Goal: Task Accomplishment & Management: Manage account settings

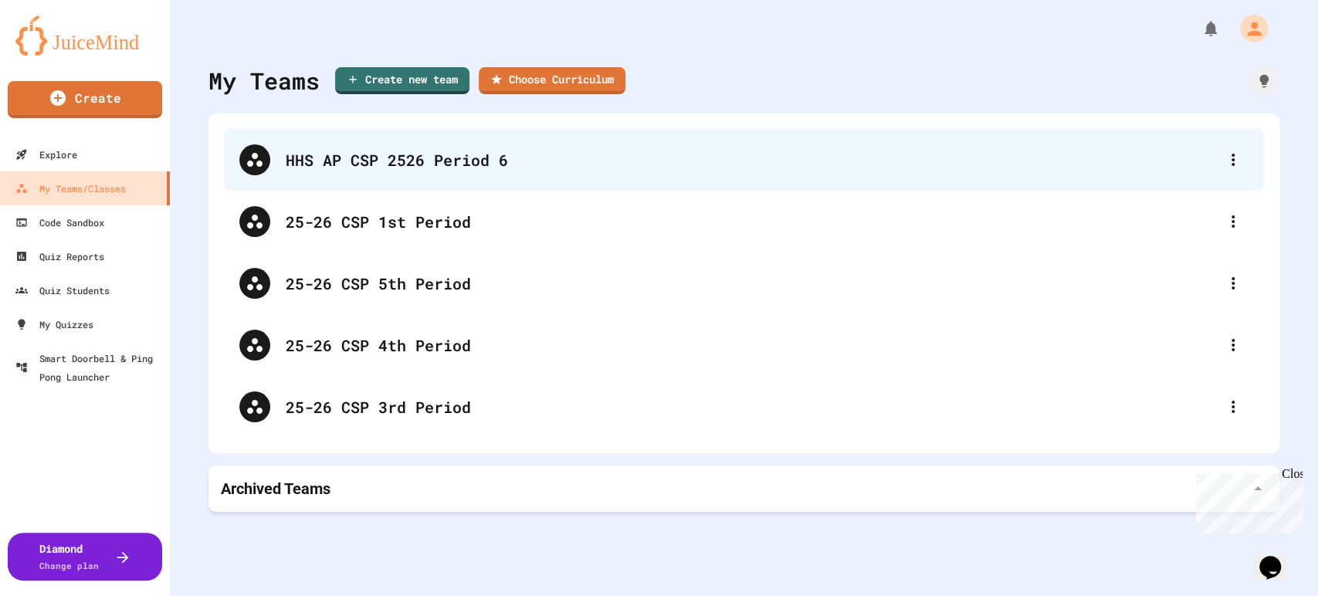
click at [415, 174] on div "HHS AP CSP 2526 Period 6" at bounding box center [744, 160] width 1040 height 62
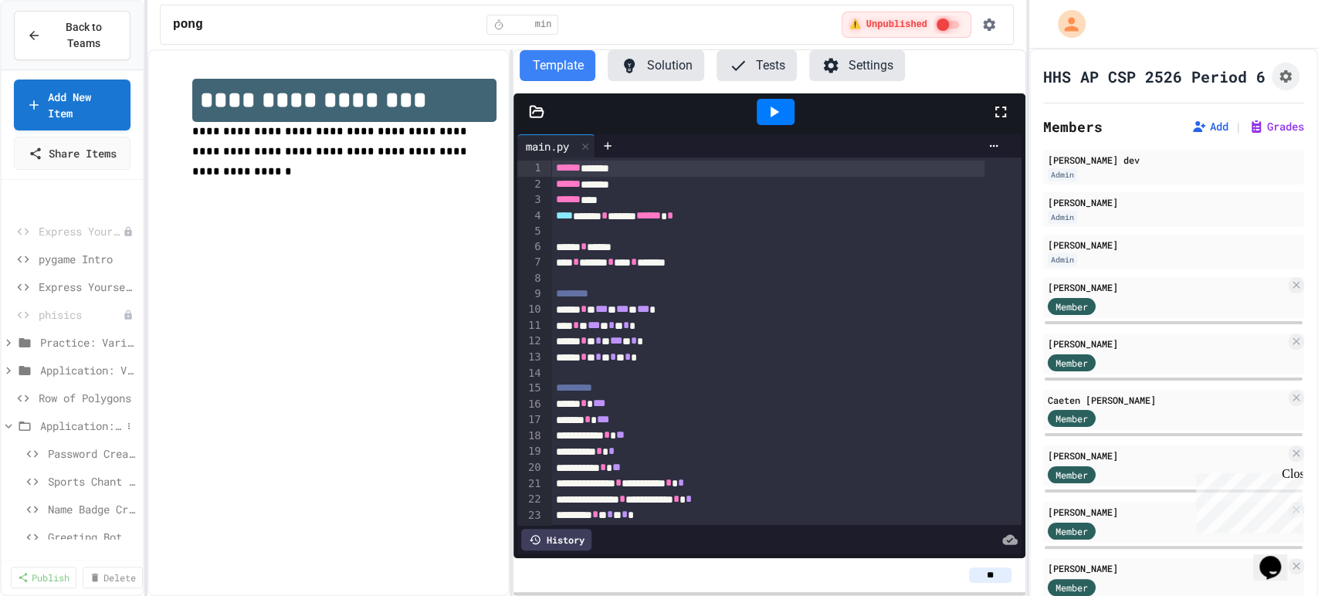
scroll to position [160, 0]
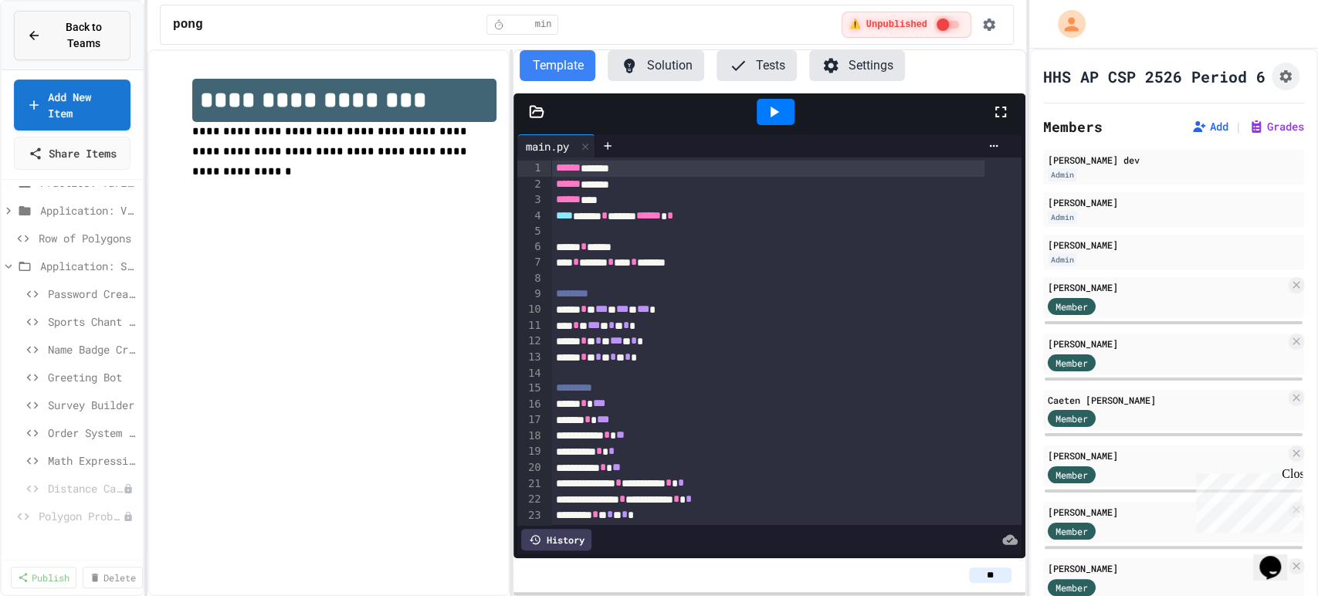
click at [47, 36] on div "Back to Teams" at bounding box center [72, 35] width 90 height 32
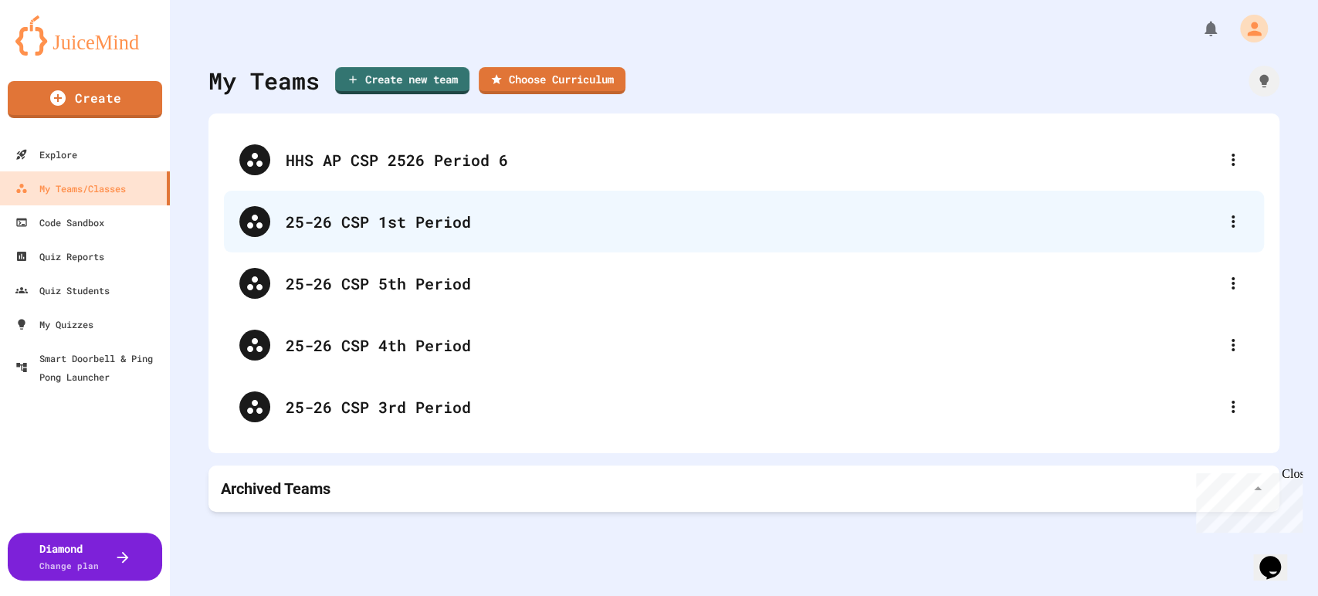
click at [347, 232] on div "25-26 CSP 1st Period" at bounding box center [752, 221] width 932 height 23
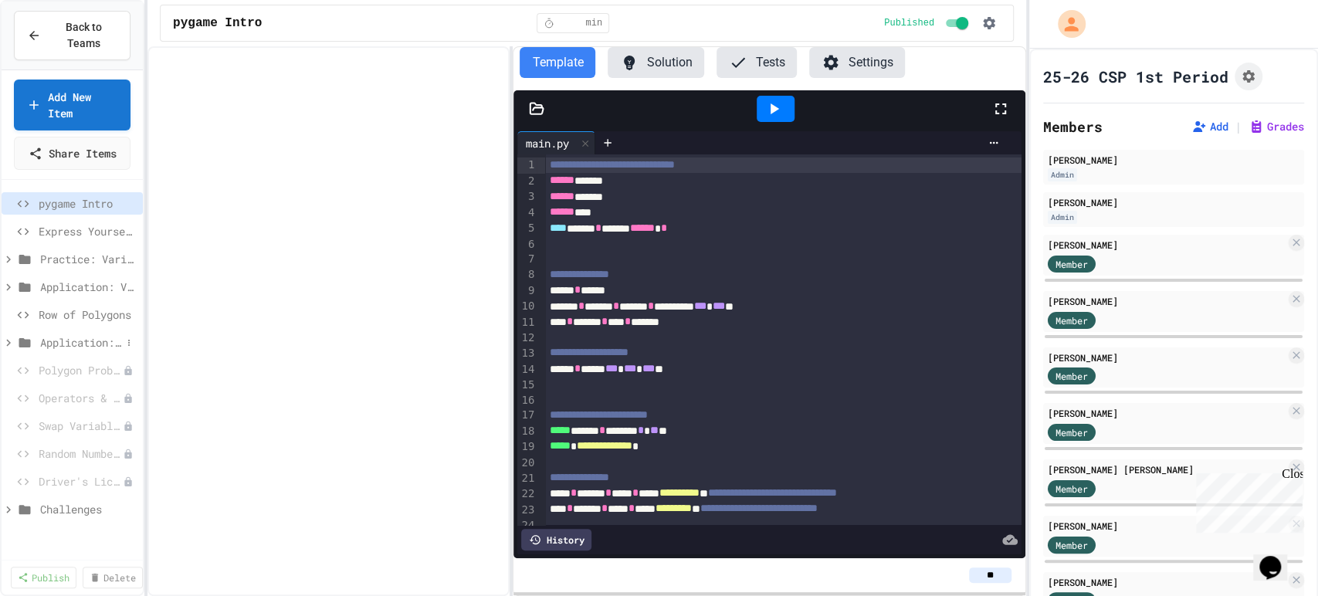
click at [96, 350] on span "Application: Strings, Inputs, Math" at bounding box center [80, 342] width 81 height 16
click at [68, 459] on span "Distance Calculator" at bounding box center [84, 451] width 73 height 16
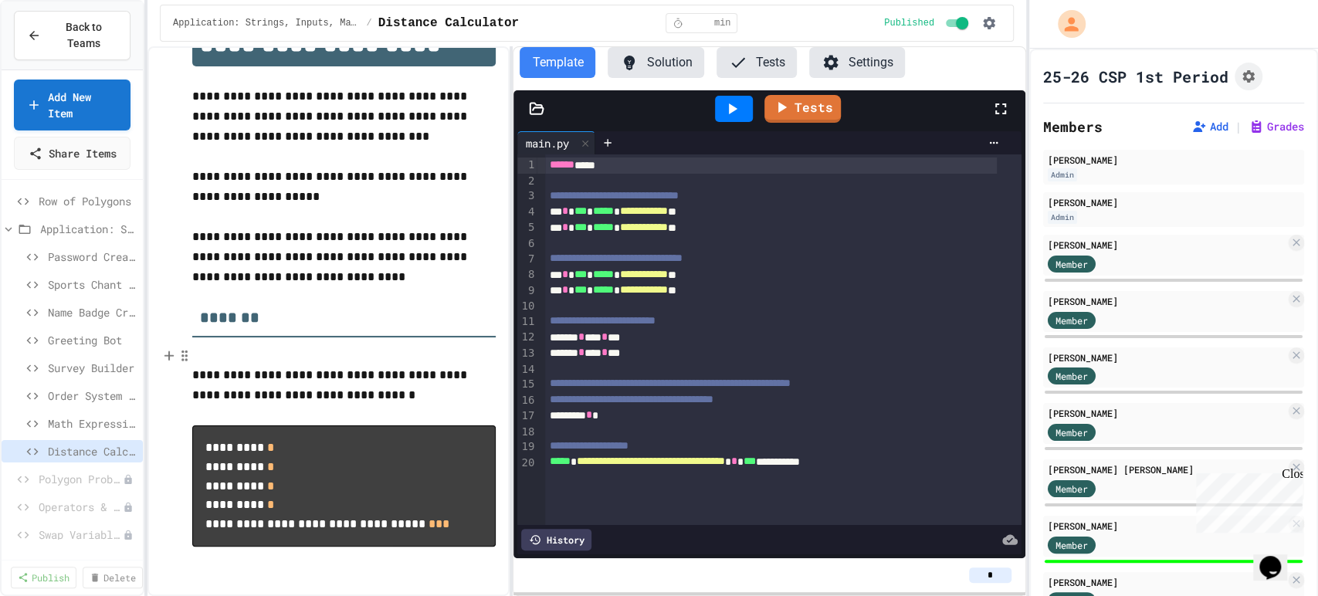
scroll to position [67, 0]
click at [128, 455] on icon at bounding box center [129, 452] width 2 height 6
click at [82, 548] on button "Delete" at bounding box center [73, 551] width 97 height 28
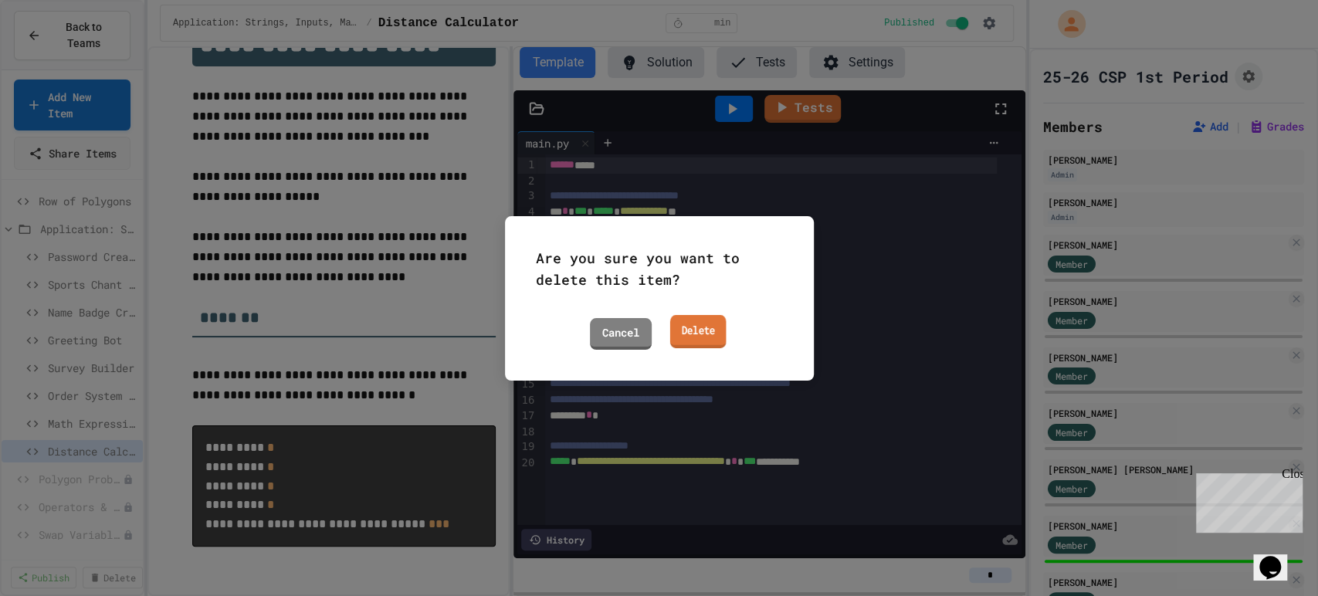
click at [693, 330] on link "Delete" at bounding box center [697, 330] width 56 height 33
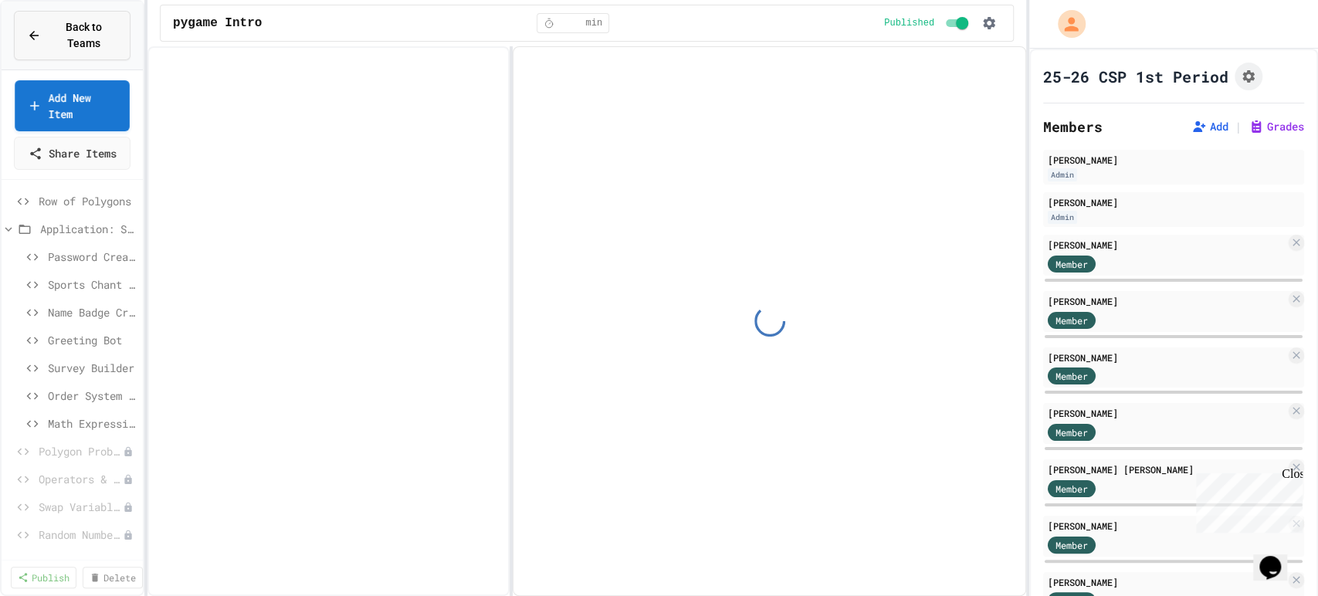
click at [80, 40] on span "Back to Teams" at bounding box center [83, 35] width 67 height 32
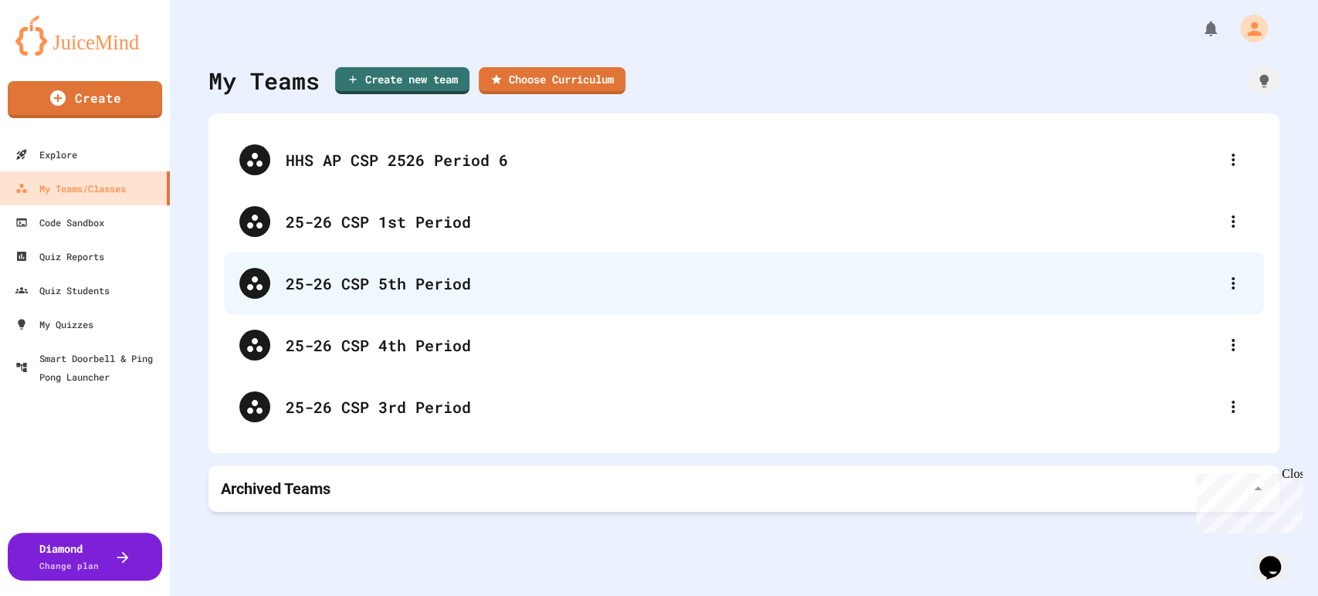
click at [399, 270] on div "25-26 CSP 5th Period" at bounding box center [744, 283] width 1040 height 62
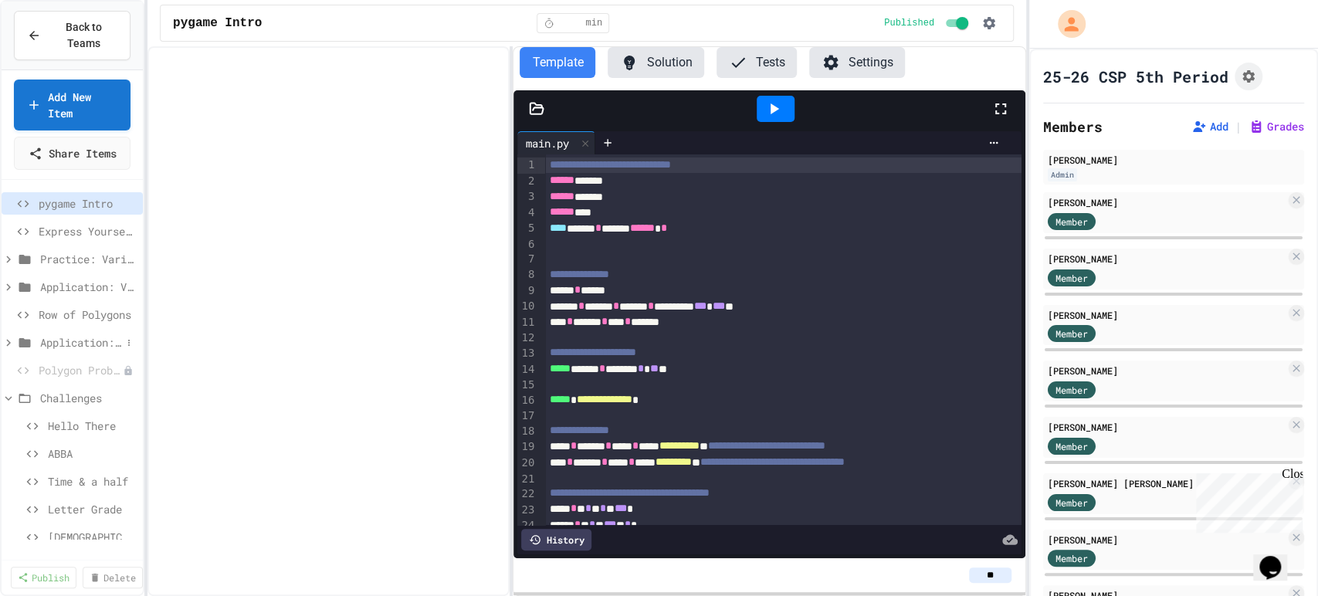
click at [69, 350] on span "Application: Strings, Inputs, Math" at bounding box center [80, 342] width 81 height 16
click at [124, 448] on icon at bounding box center [128, 442] width 9 height 9
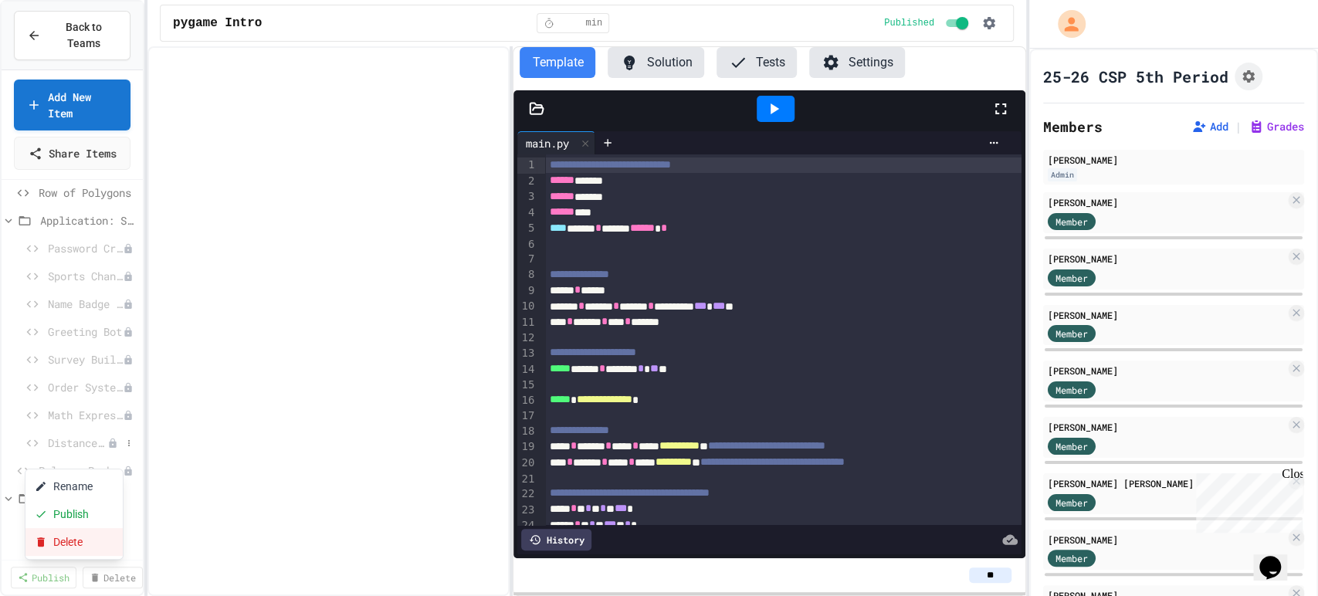
click at [65, 543] on button "Delete" at bounding box center [73, 542] width 97 height 28
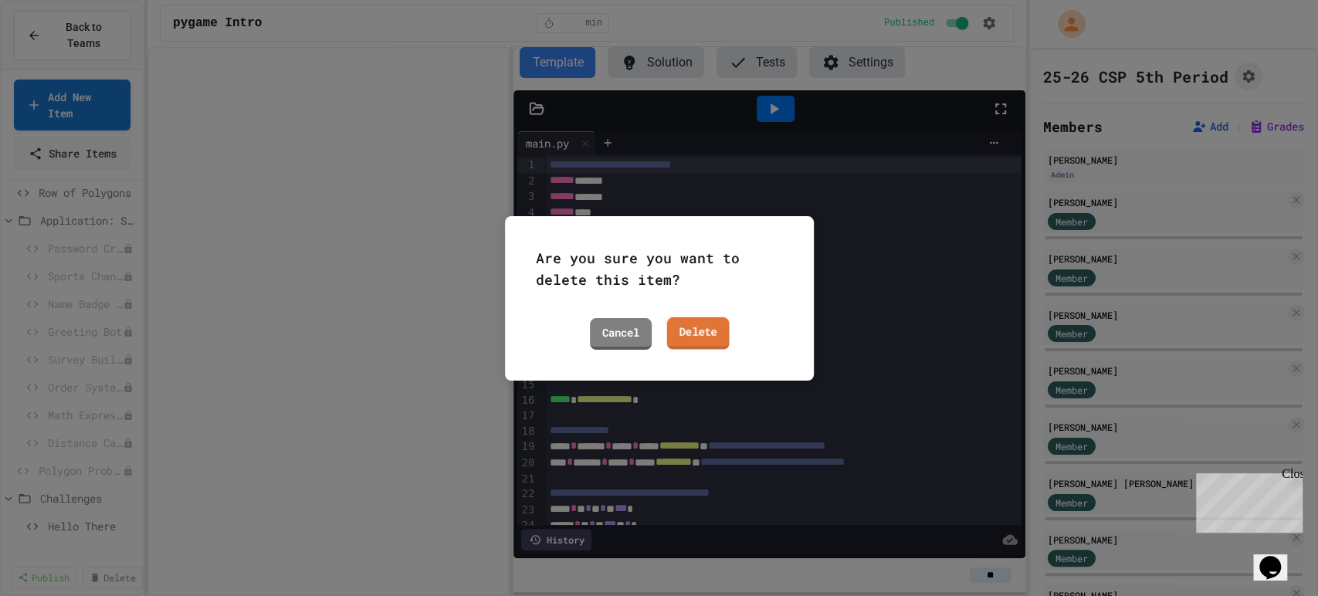
click at [692, 331] on link "Delete" at bounding box center [697, 333] width 63 height 32
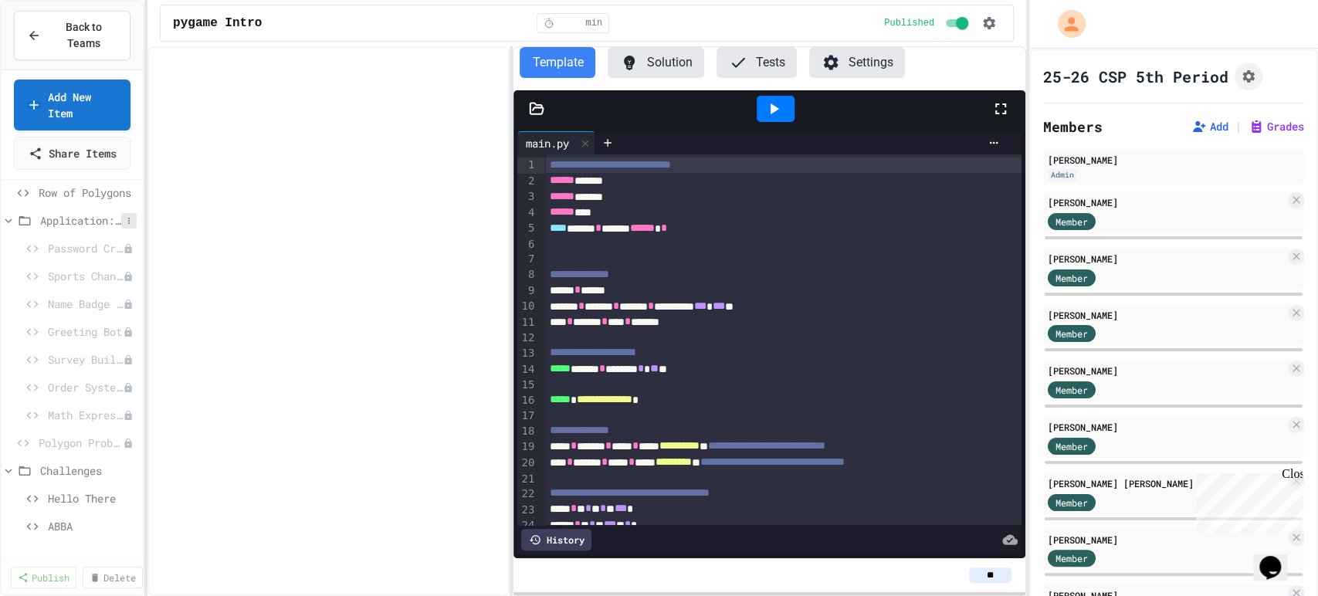
click at [124, 225] on icon at bounding box center [128, 220] width 9 height 9
click at [74, 323] on button "Publish All (7)" at bounding box center [76, 320] width 103 height 28
click at [79, 49] on span "Back to Teams" at bounding box center [83, 35] width 67 height 32
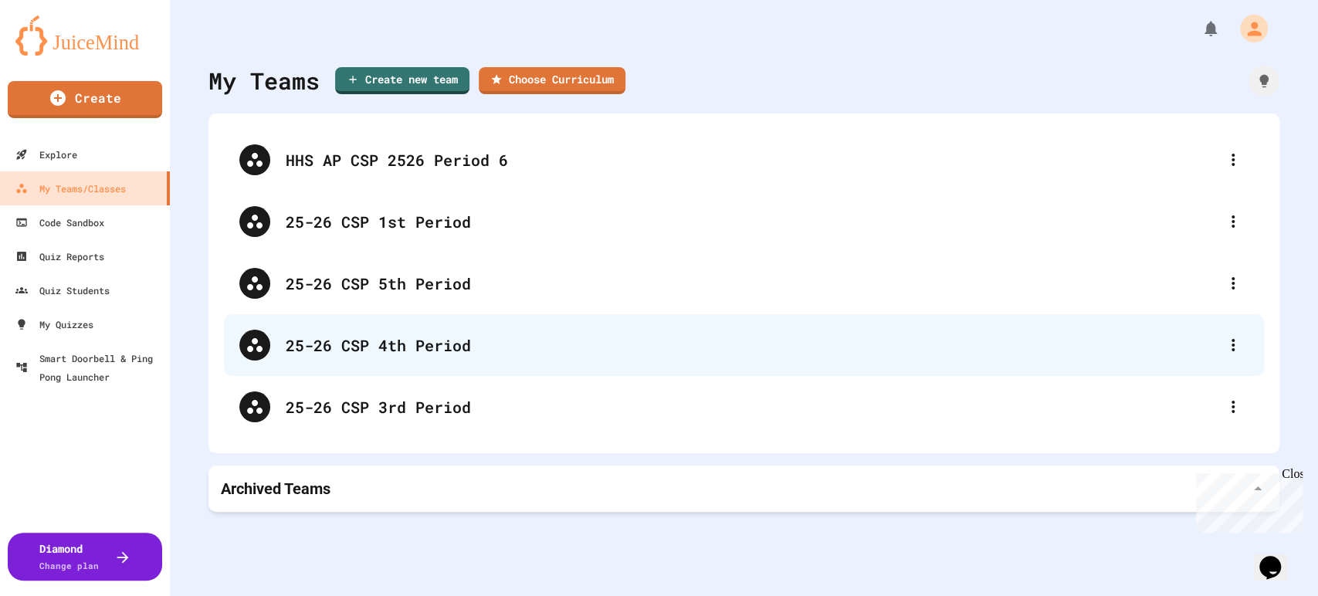
click at [392, 359] on div "25-26 CSP 4th Period" at bounding box center [744, 345] width 1040 height 62
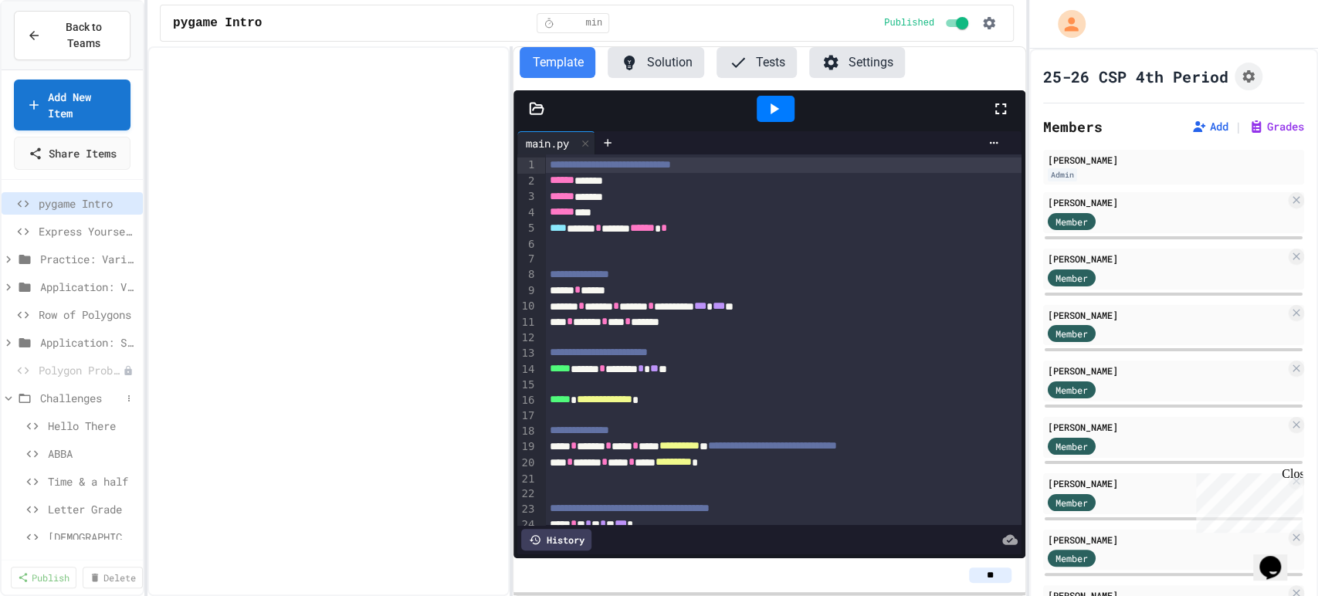
click at [59, 406] on span "Challenges" at bounding box center [80, 398] width 81 height 16
click at [74, 350] on span "Application: Strings, Inputs, Math" at bounding box center [80, 342] width 81 height 16
click at [0, 0] on icon at bounding box center [0, 0] width 0 height 0
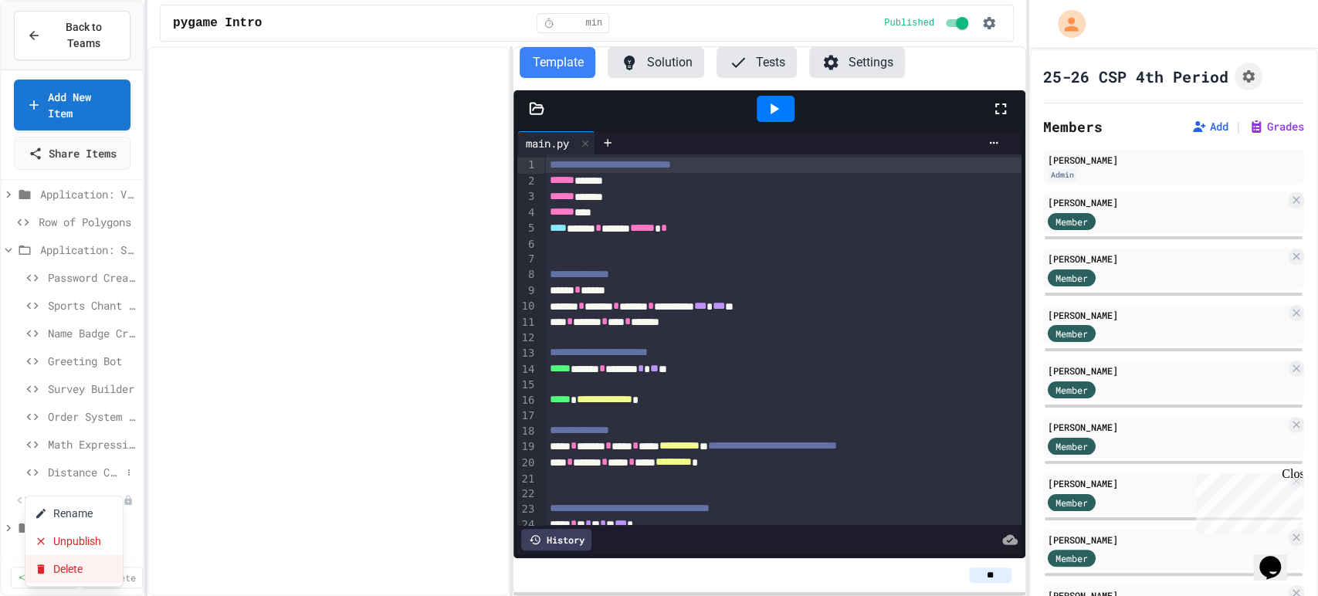
click at [68, 557] on button "Delete" at bounding box center [73, 569] width 97 height 28
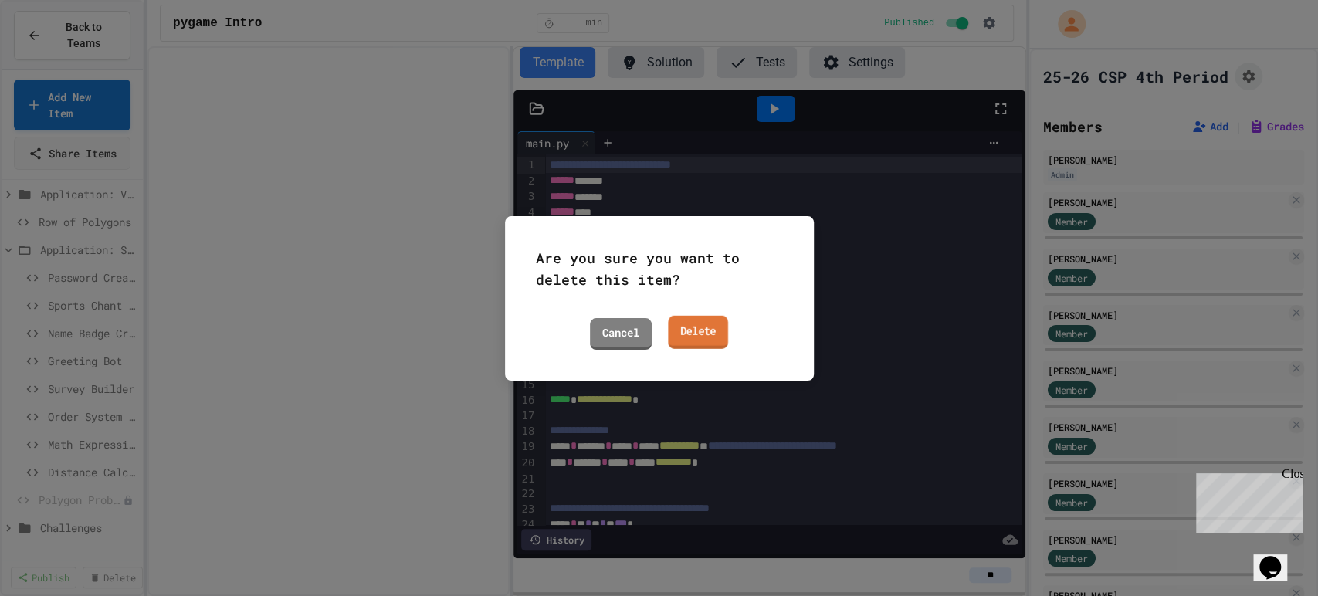
click at [706, 326] on link "Delete" at bounding box center [698, 331] width 60 height 33
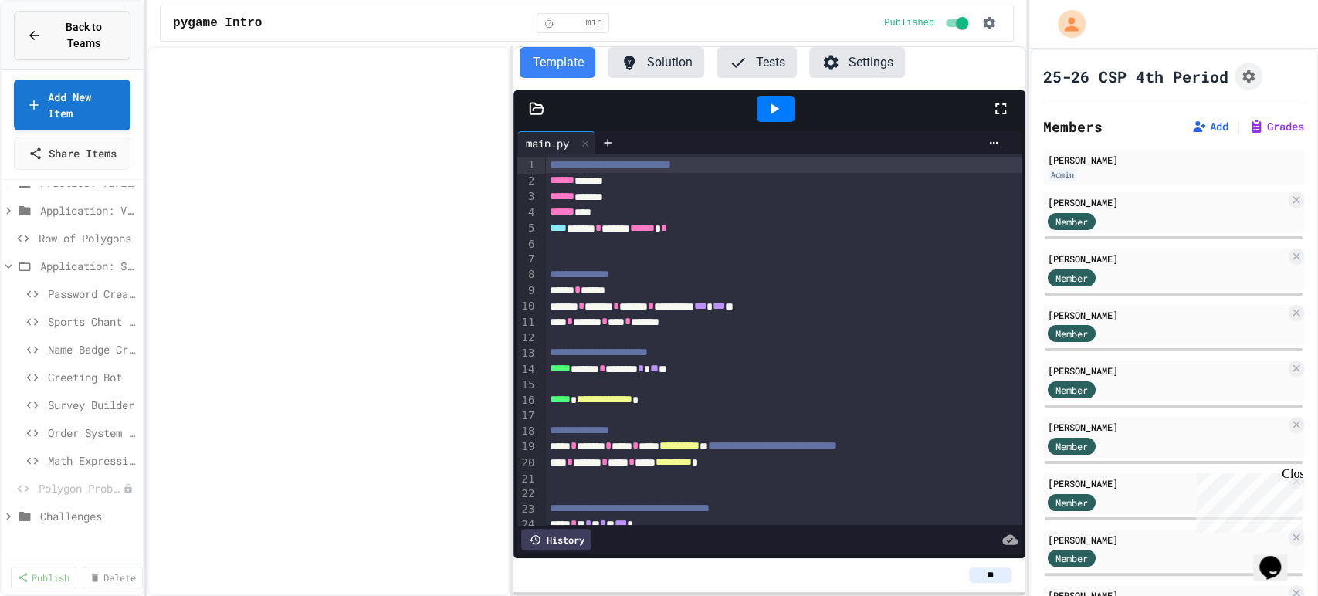
click at [84, 52] on button "Back to Teams" at bounding box center [72, 35] width 117 height 49
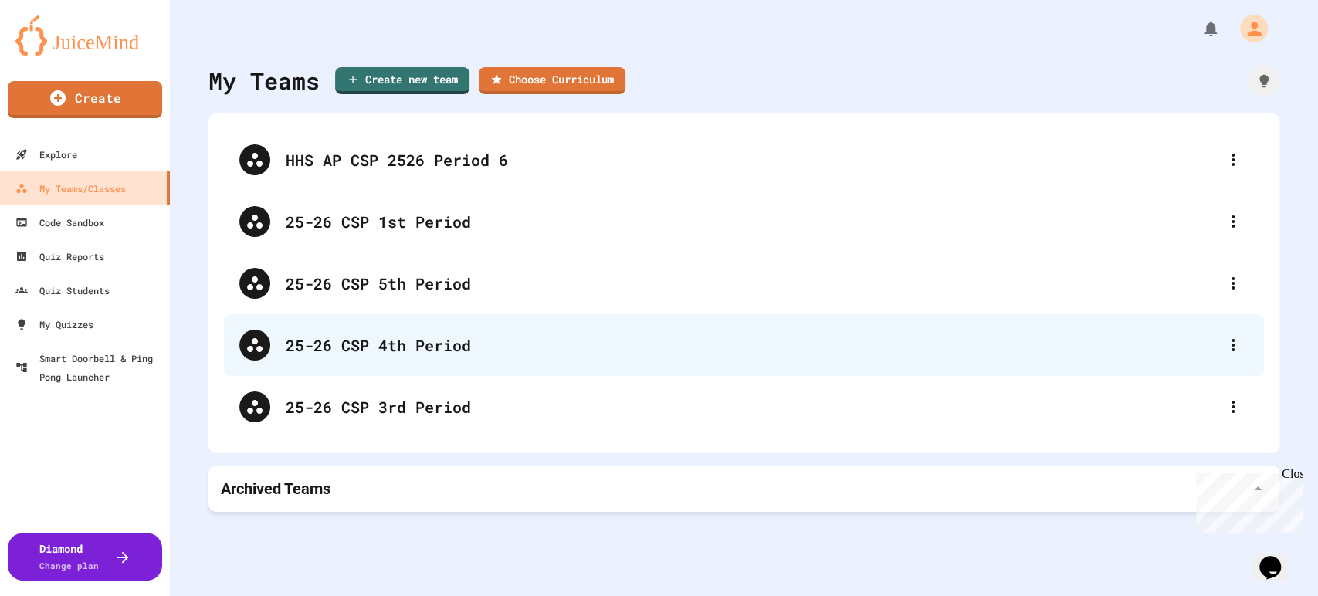
click at [396, 350] on div "25-26 CSP 4th Period" at bounding box center [752, 344] width 932 height 23
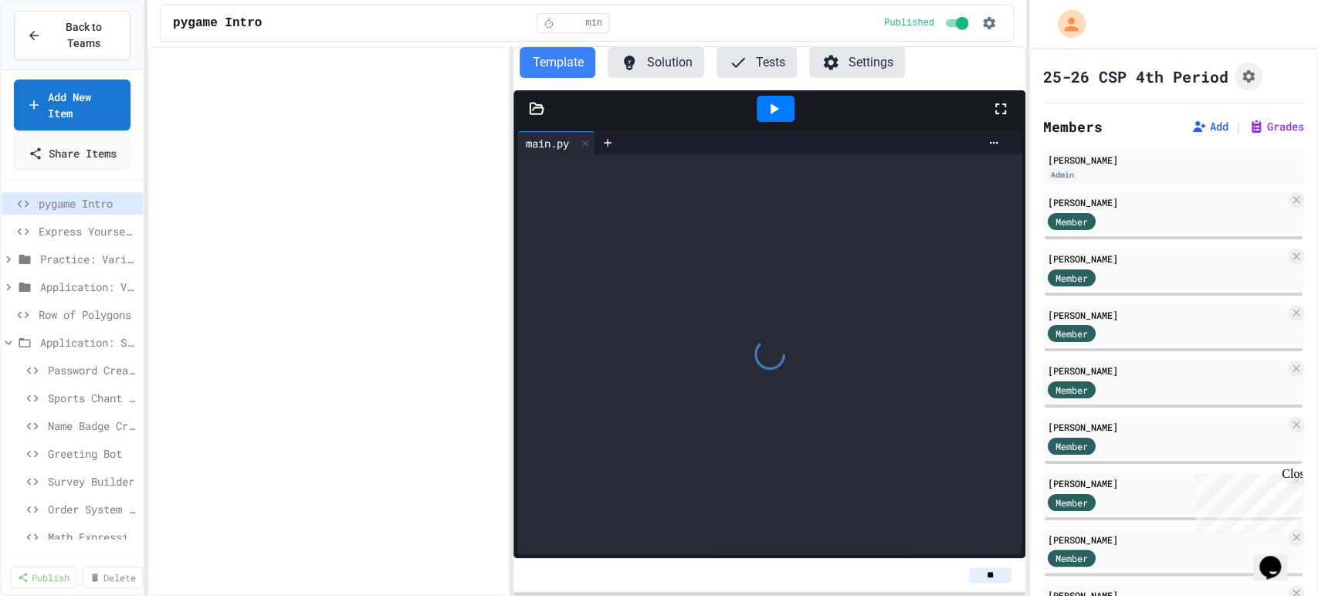
scroll to position [76, 0]
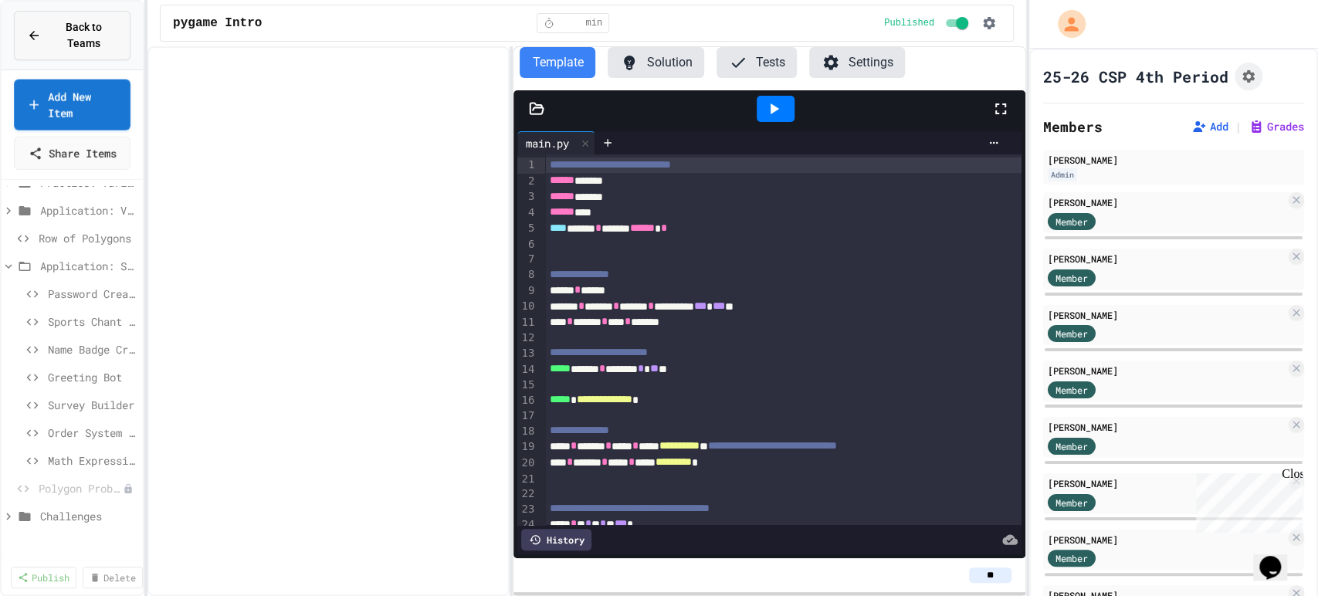
click at [83, 52] on button "Back to Teams" at bounding box center [72, 35] width 117 height 49
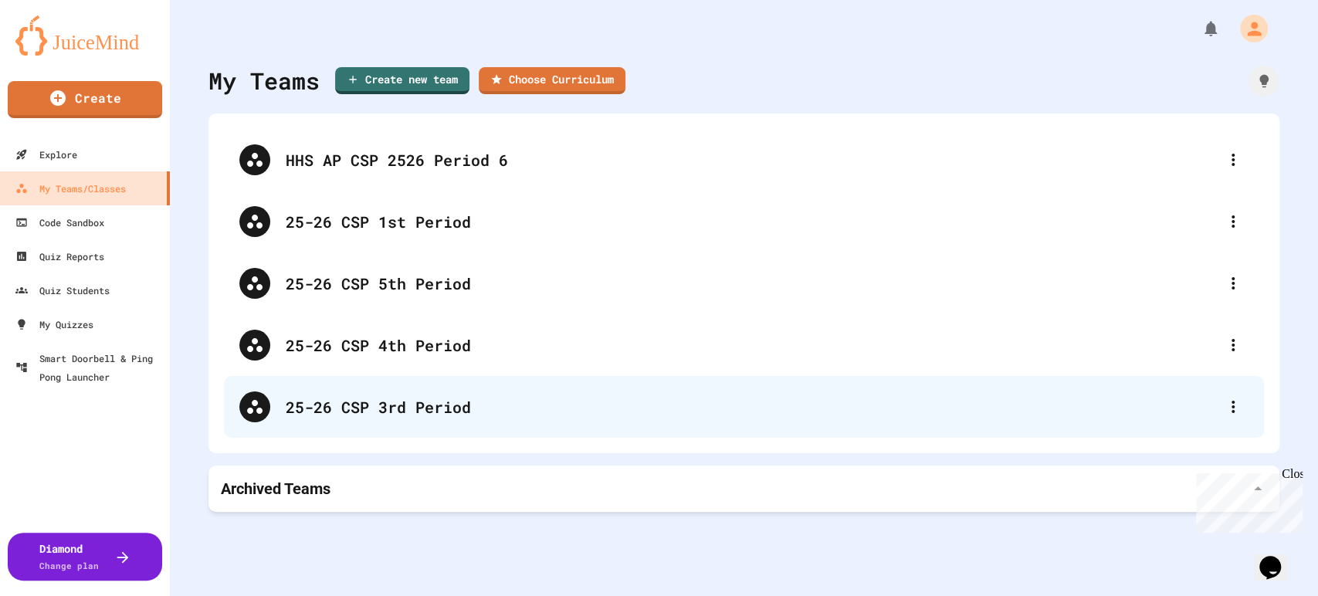
click at [389, 379] on div "25-26 CSP 3rd Period" at bounding box center [744, 407] width 1040 height 62
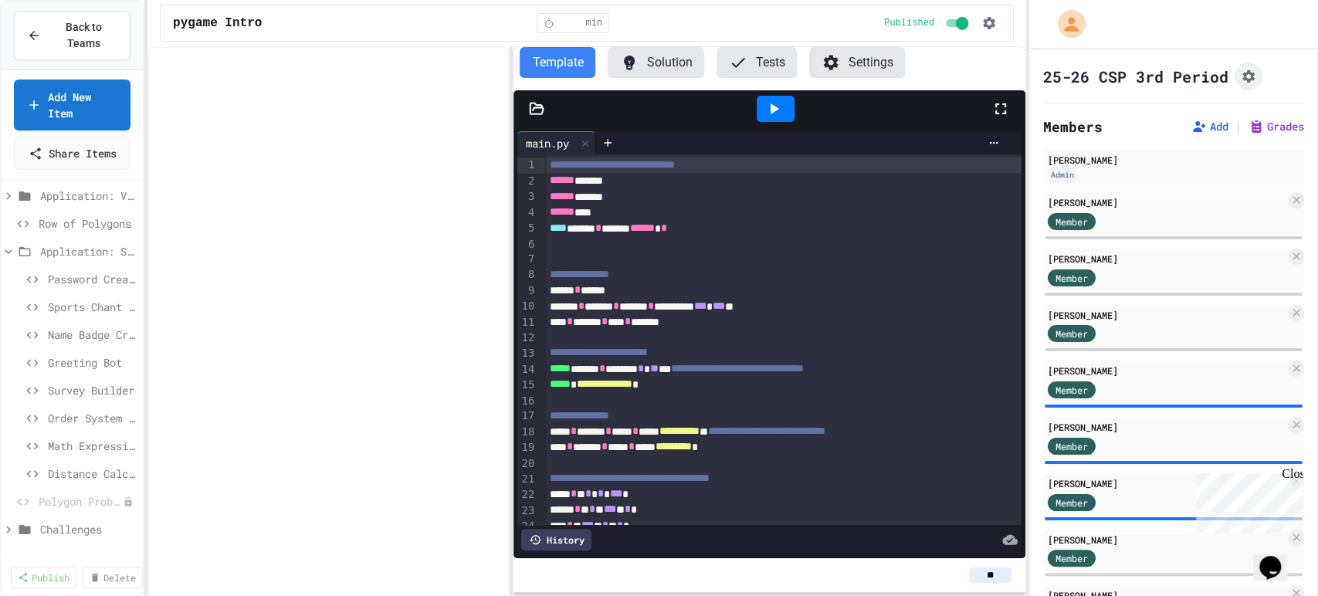
scroll to position [96, 0]
click at [121, 477] on button at bounding box center [128, 469] width 15 height 15
click at [81, 560] on button "Delete" at bounding box center [73, 568] width 97 height 28
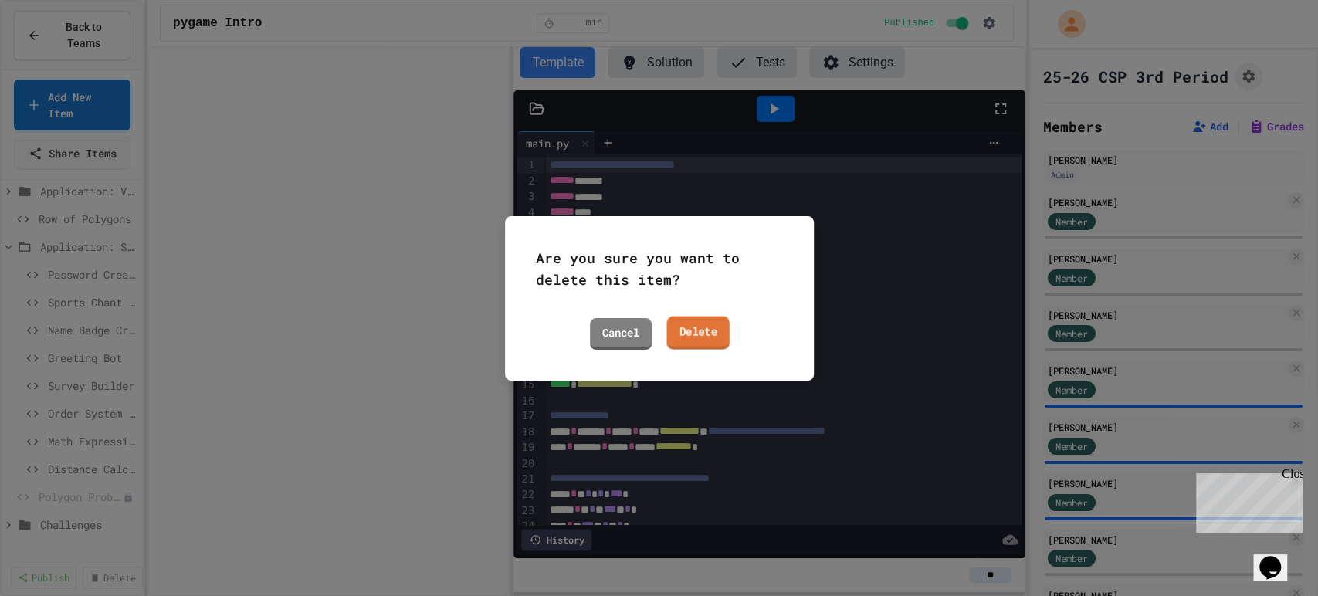
click at [706, 342] on link "Delete" at bounding box center [697, 332] width 63 height 33
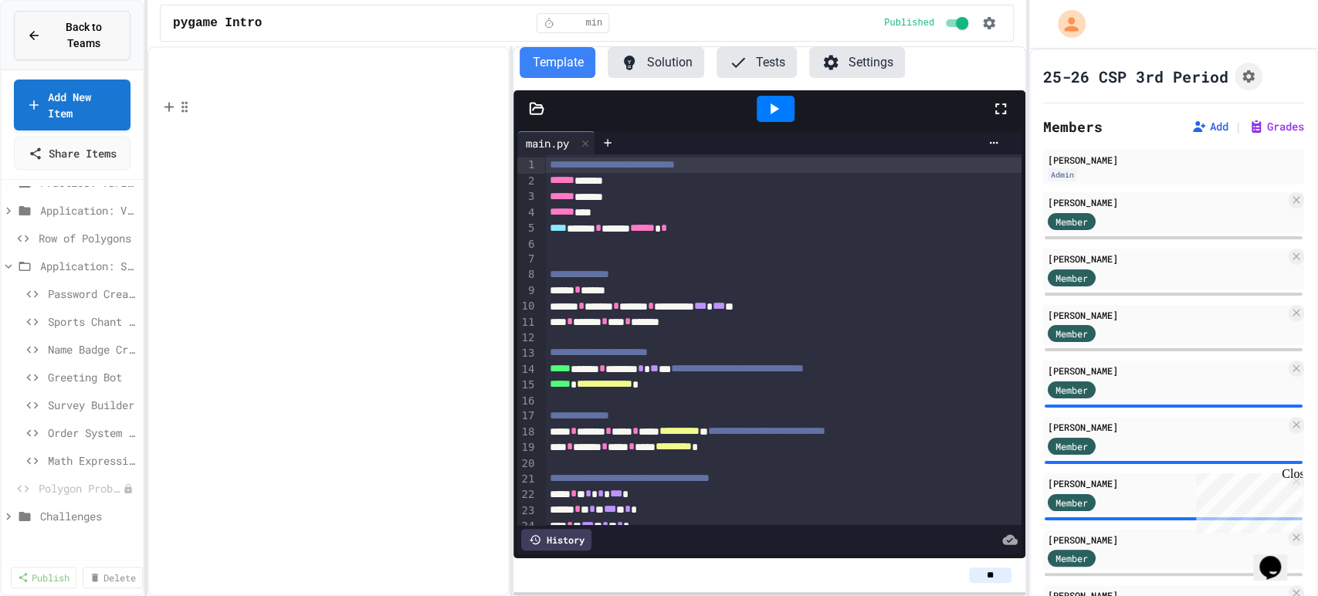
click at [112, 47] on span "Back to Teams" at bounding box center [83, 35] width 67 height 32
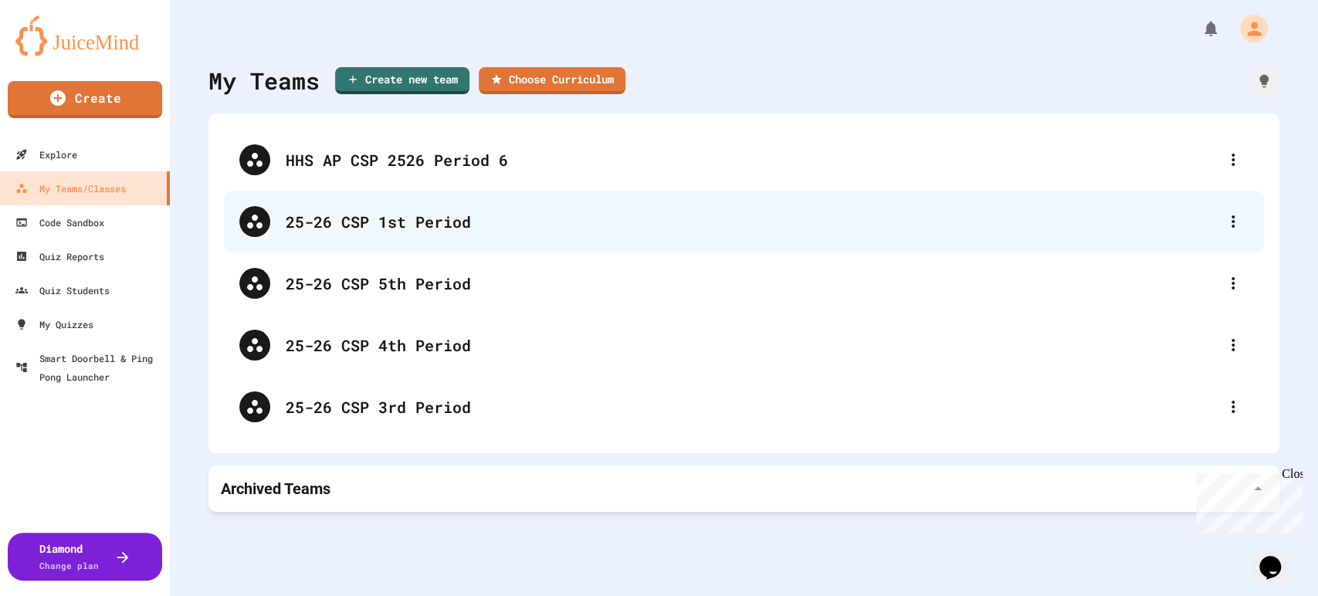
click at [441, 206] on div "25-26 CSP 1st Period" at bounding box center [744, 222] width 1040 height 62
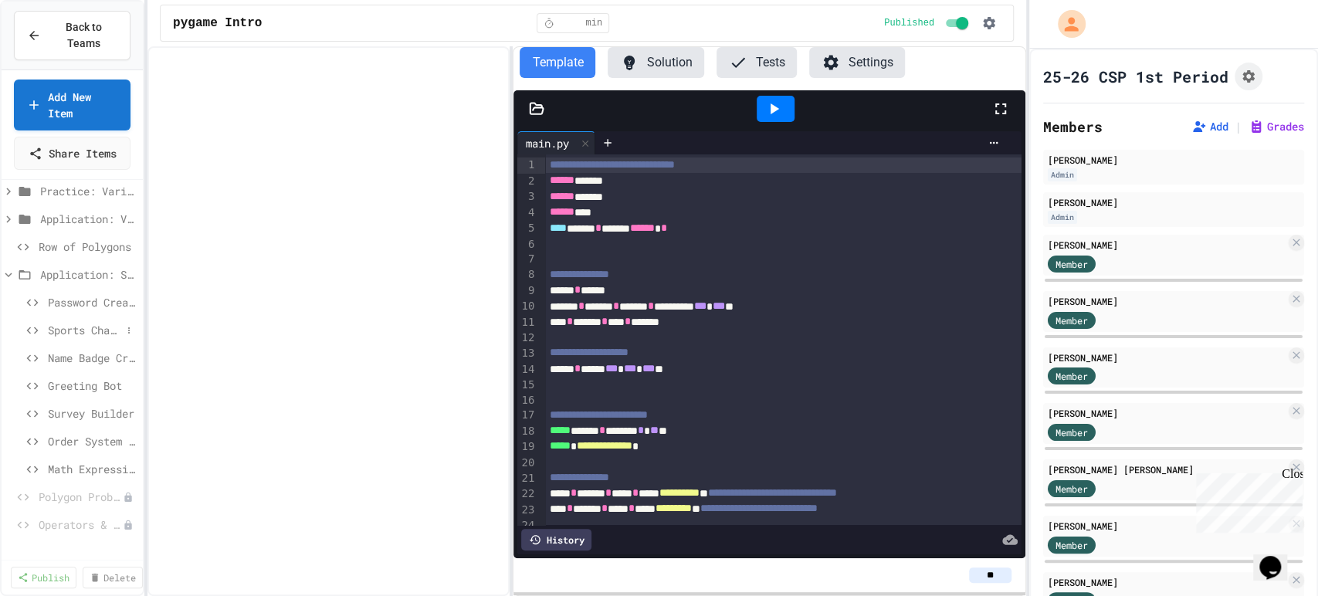
scroll to position [69, 0]
click at [83, 100] on link "Add New Item" at bounding box center [72, 102] width 110 height 53
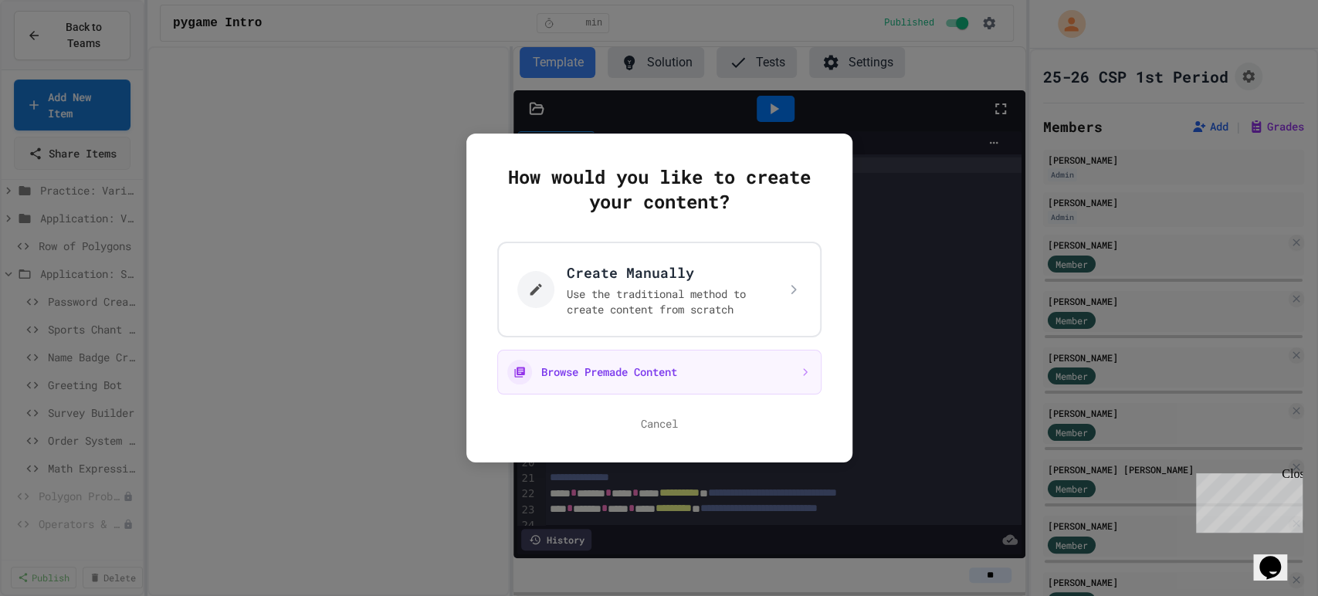
click at [173, 242] on div at bounding box center [659, 298] width 1318 height 596
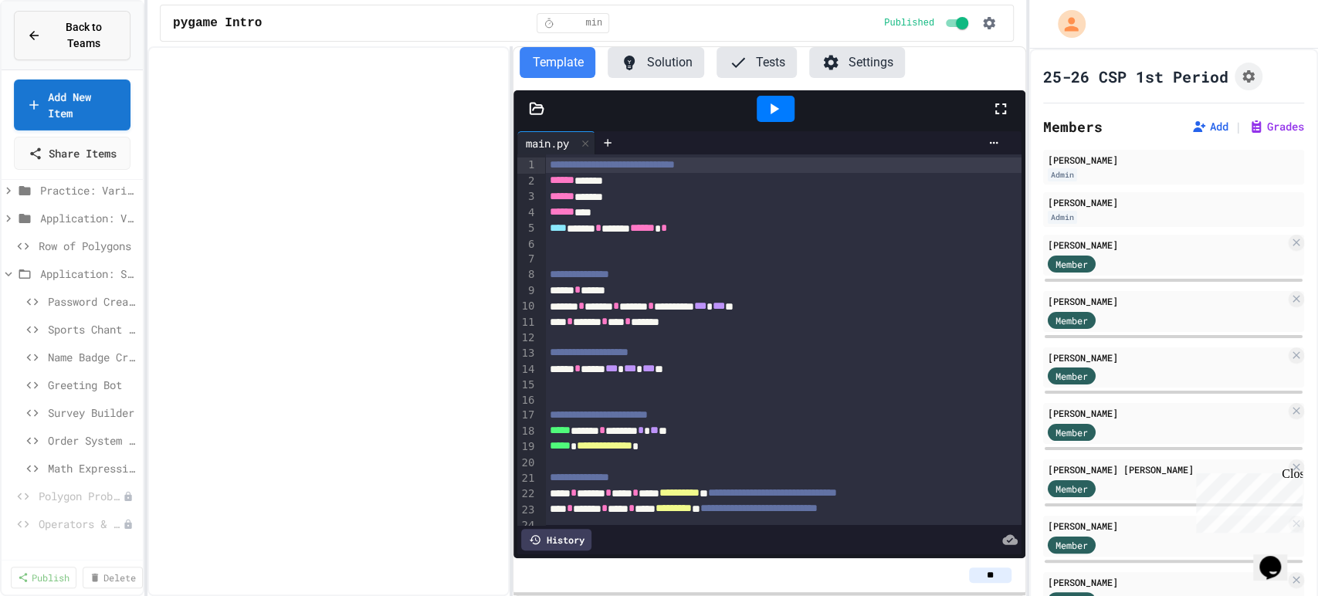
click at [30, 13] on button "Back to Teams" at bounding box center [72, 35] width 117 height 49
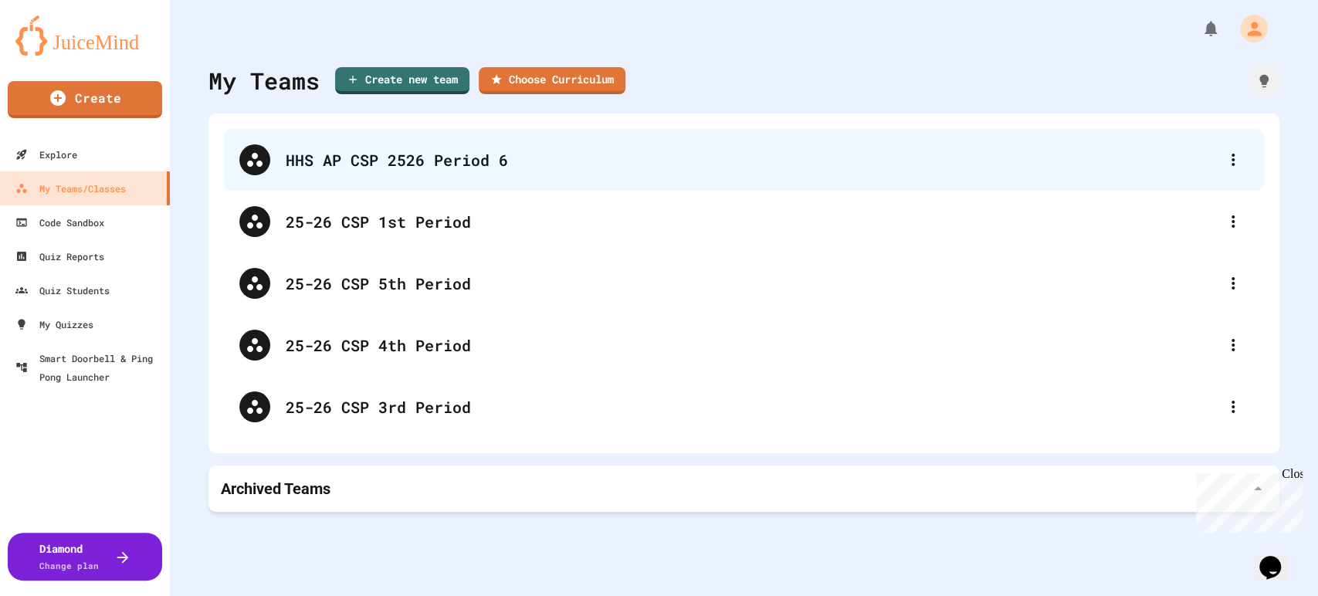
click at [391, 164] on div "HHS AP CSP 2526 Period 6" at bounding box center [752, 159] width 932 height 23
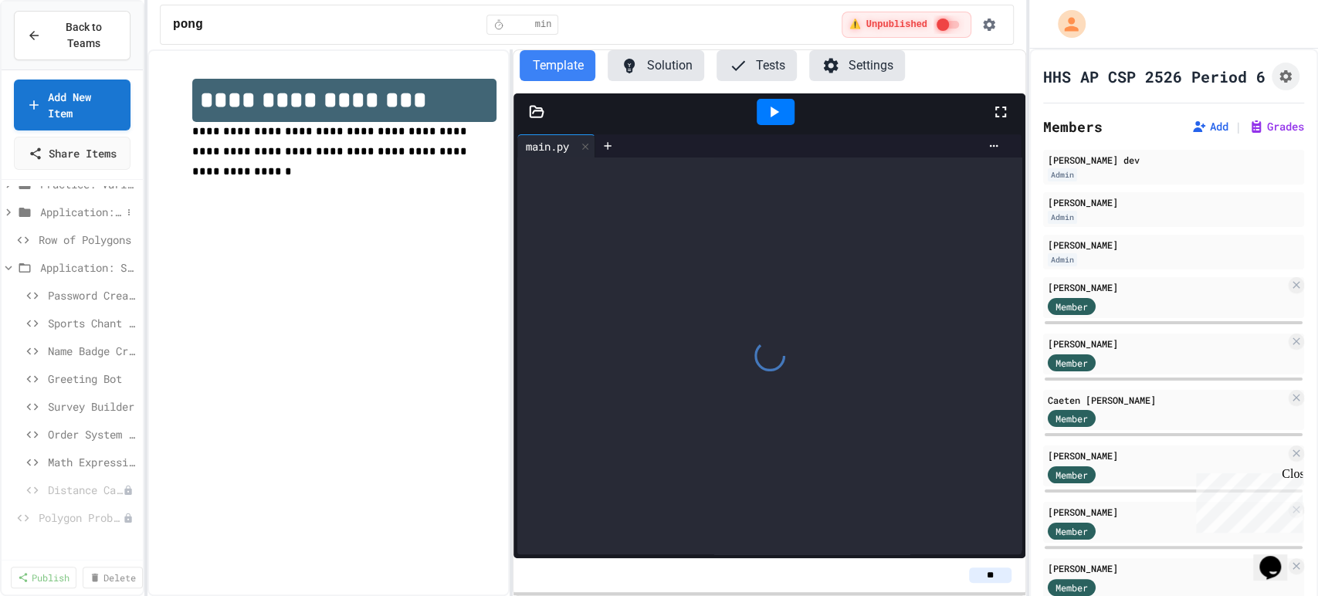
scroll to position [160, 0]
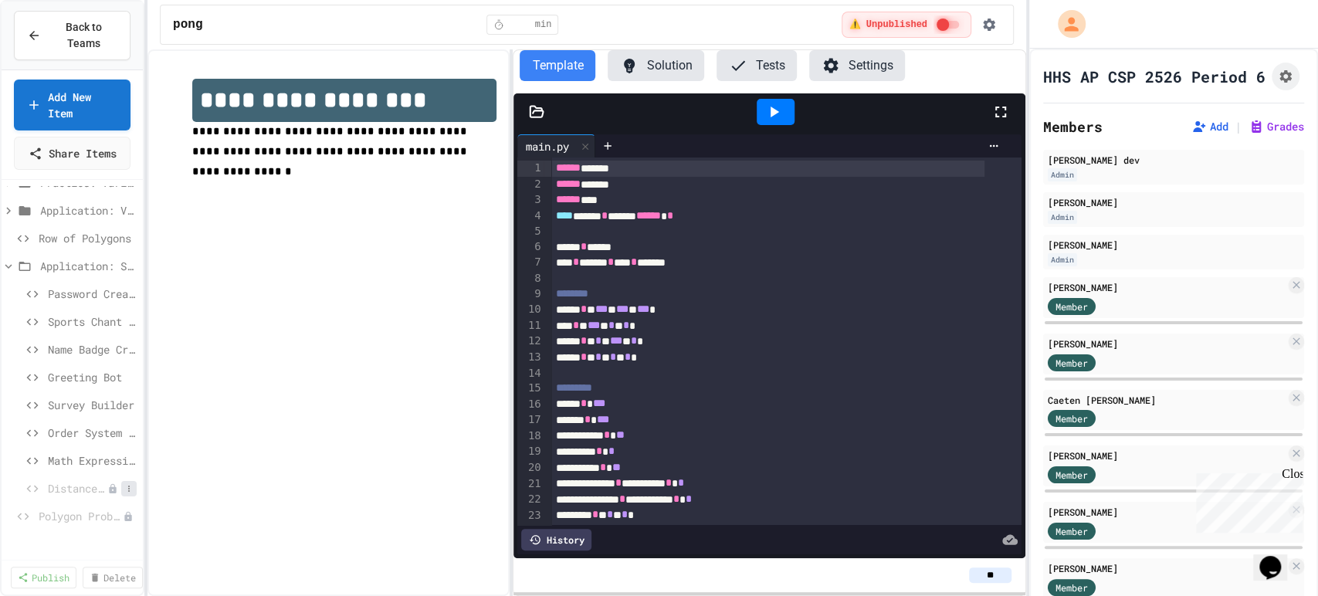
click at [124, 493] on icon at bounding box center [128, 488] width 9 height 9
click at [86, 570] on button "Delete" at bounding box center [73, 569] width 97 height 28
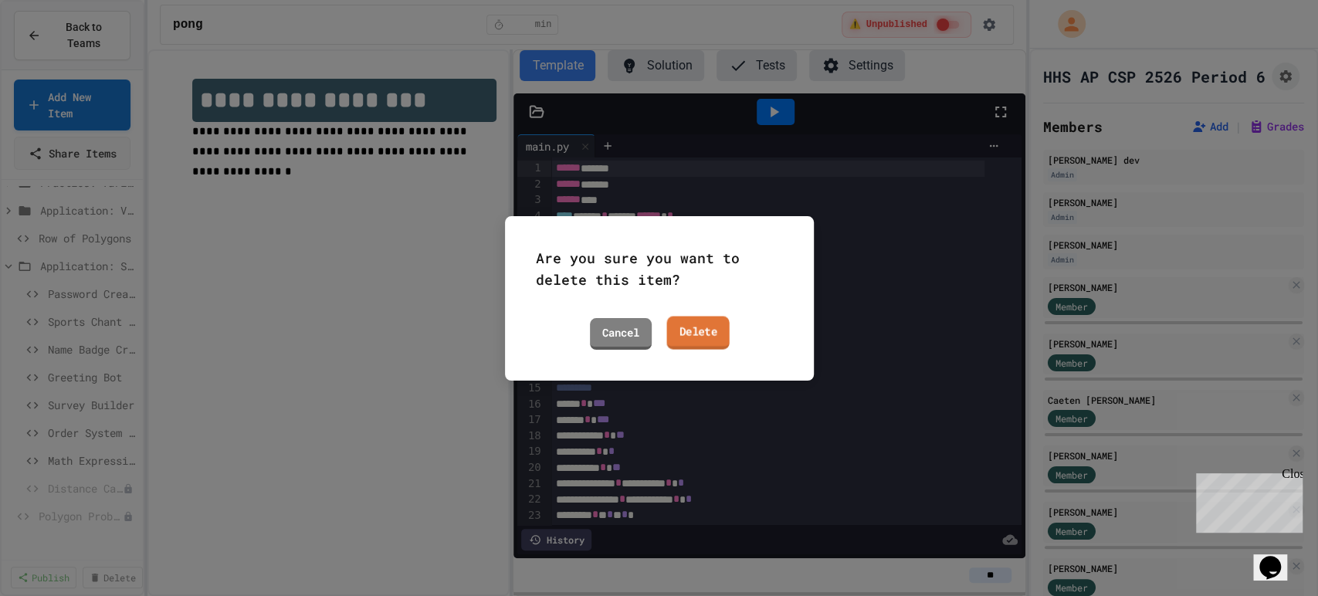
click at [697, 327] on link "Delete" at bounding box center [697, 332] width 63 height 33
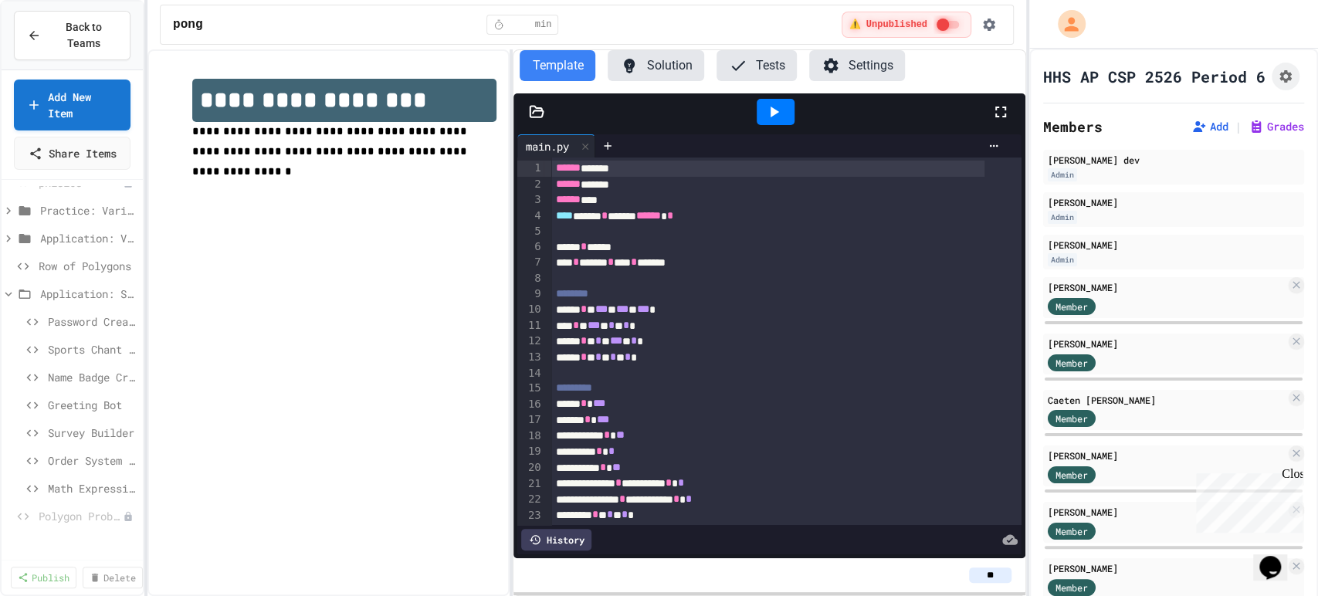
scroll to position [132, 0]
click at [91, 46] on span "Back to Teams" at bounding box center [83, 35] width 67 height 32
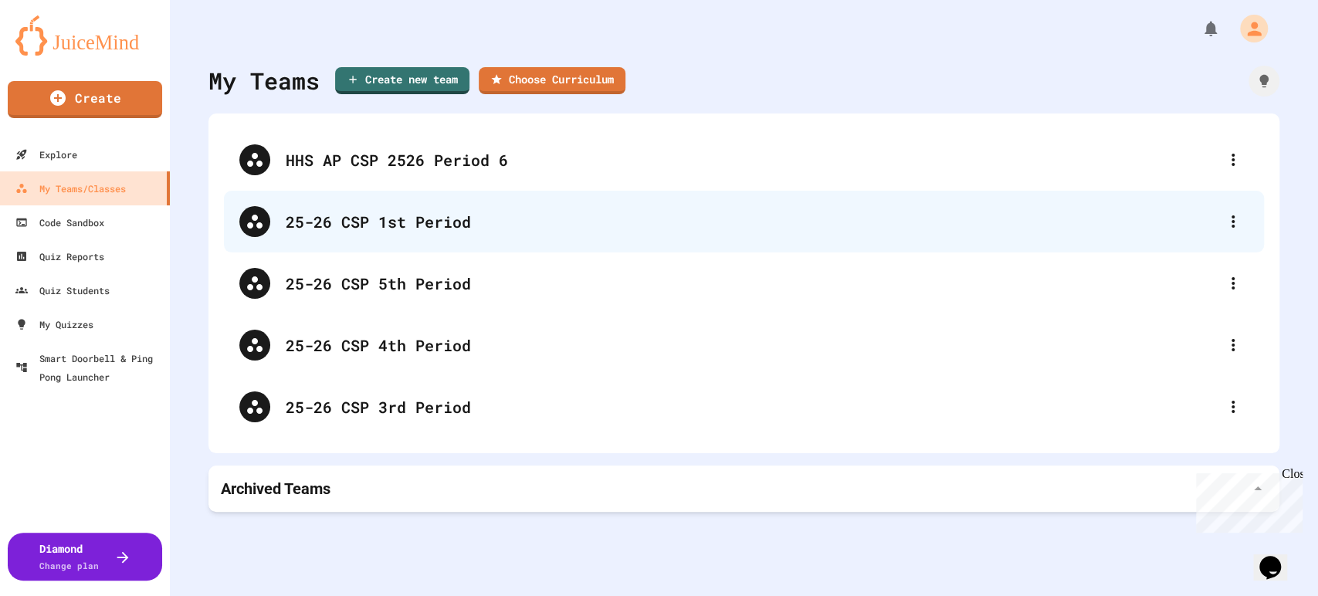
click at [354, 229] on div "25-26 CSP 1st Period" at bounding box center [752, 221] width 932 height 23
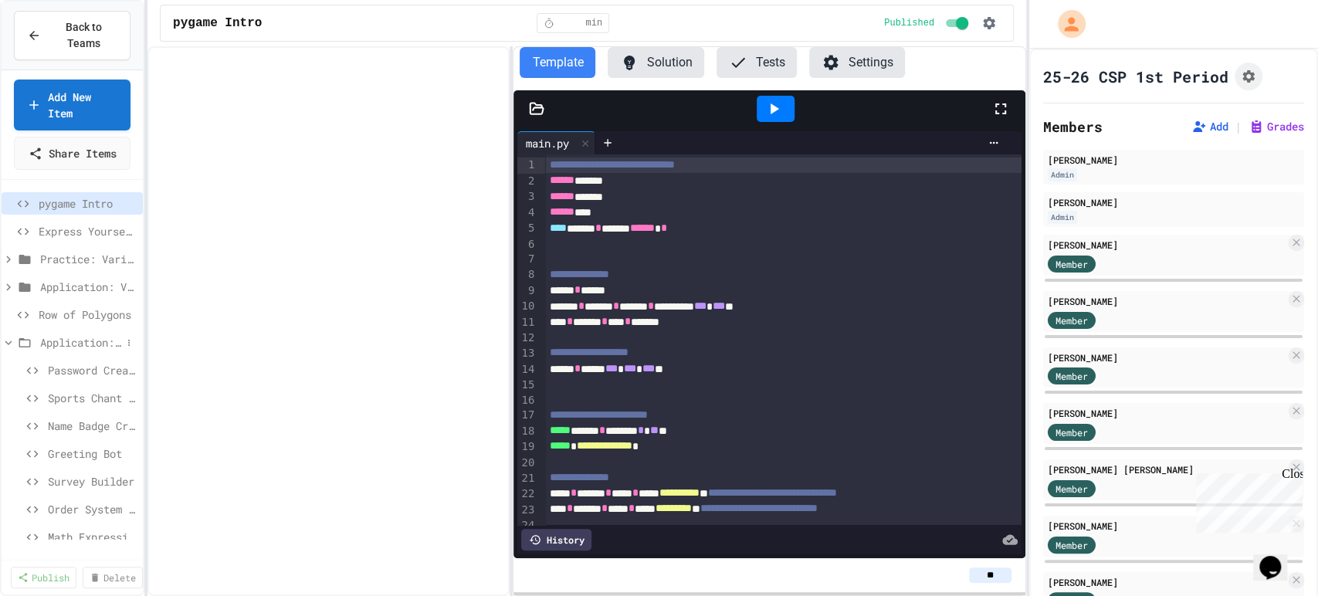
click at [53, 350] on span "Application: Strings, Inputs, Math" at bounding box center [80, 342] width 81 height 16
click at [76, 378] on span "Polygon Problem" at bounding box center [73, 370] width 69 height 16
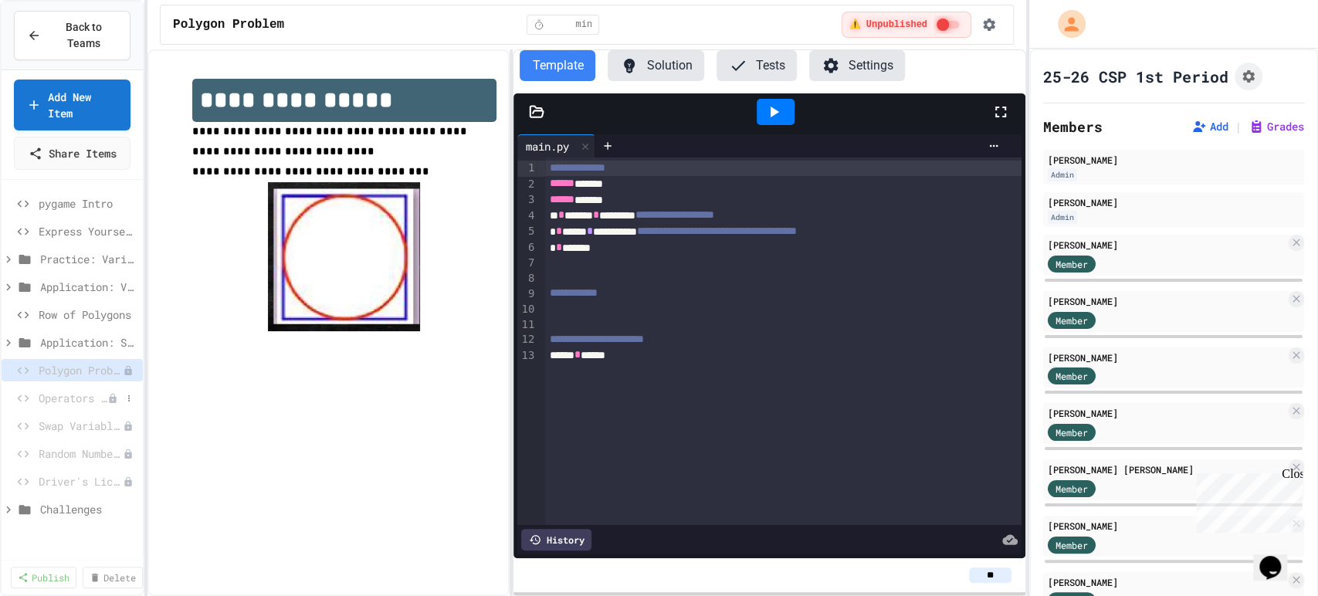
click at [64, 406] on span "Operators & Variables" at bounding box center [73, 398] width 69 height 16
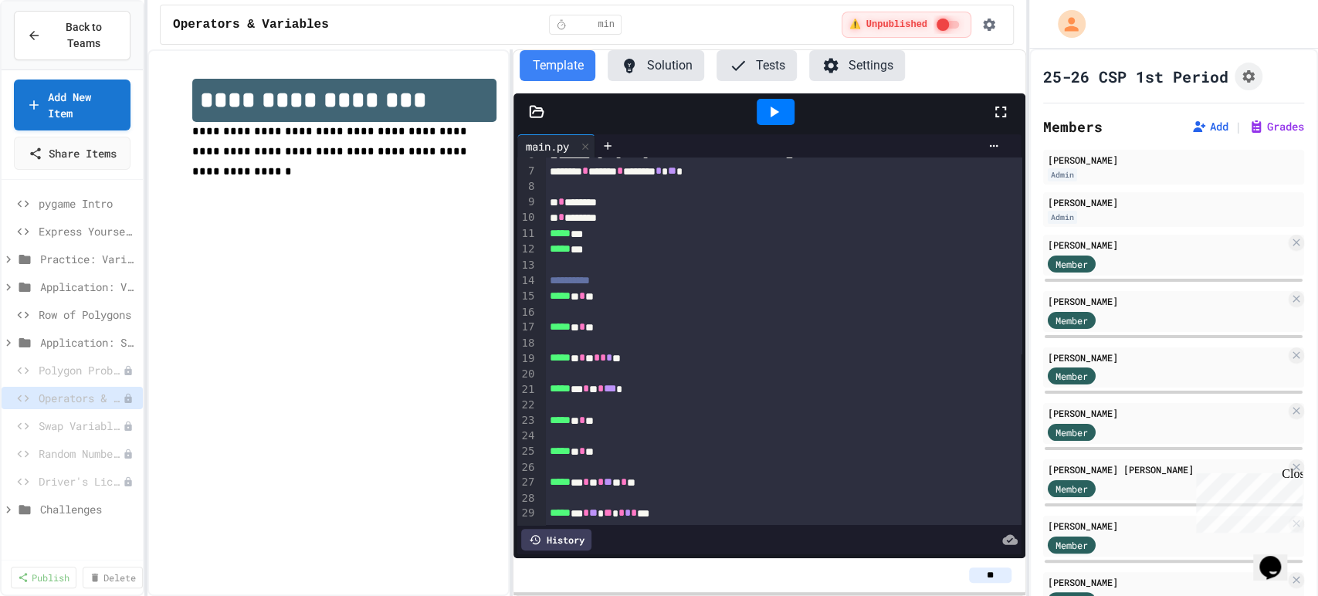
scroll to position [116, 0]
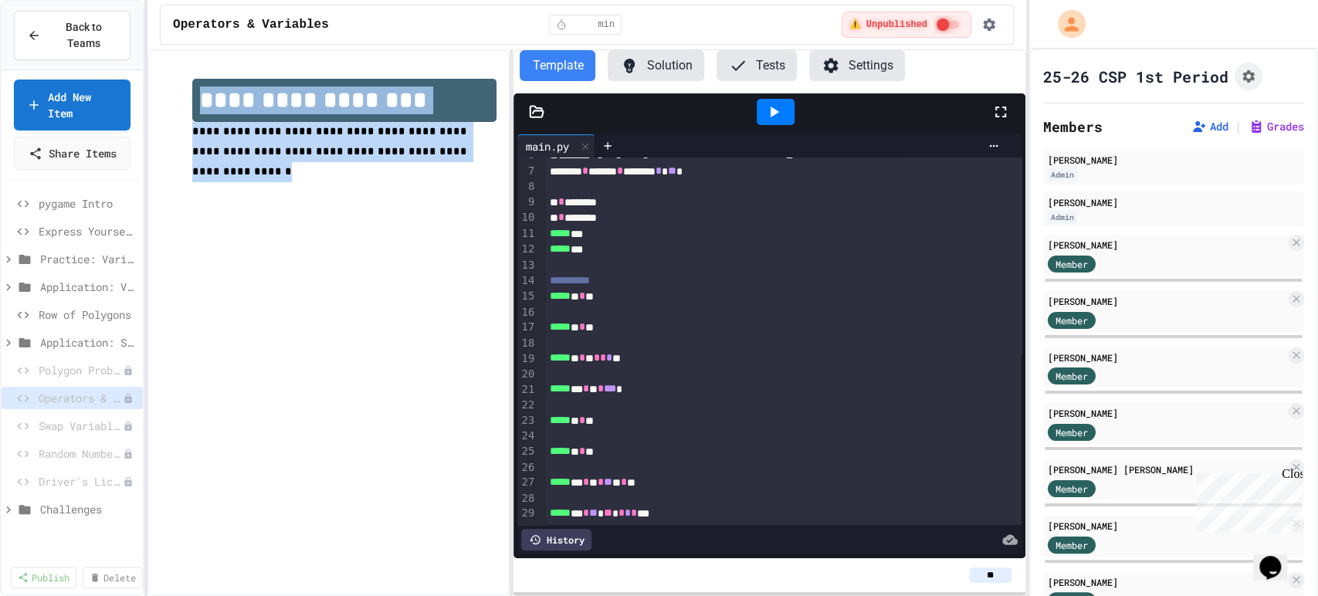
drag, startPoint x: 411, startPoint y: 153, endPoint x: 162, endPoint y: 118, distance: 251.8
click at [162, 118] on div "**********" at bounding box center [328, 140] width 334 height 154
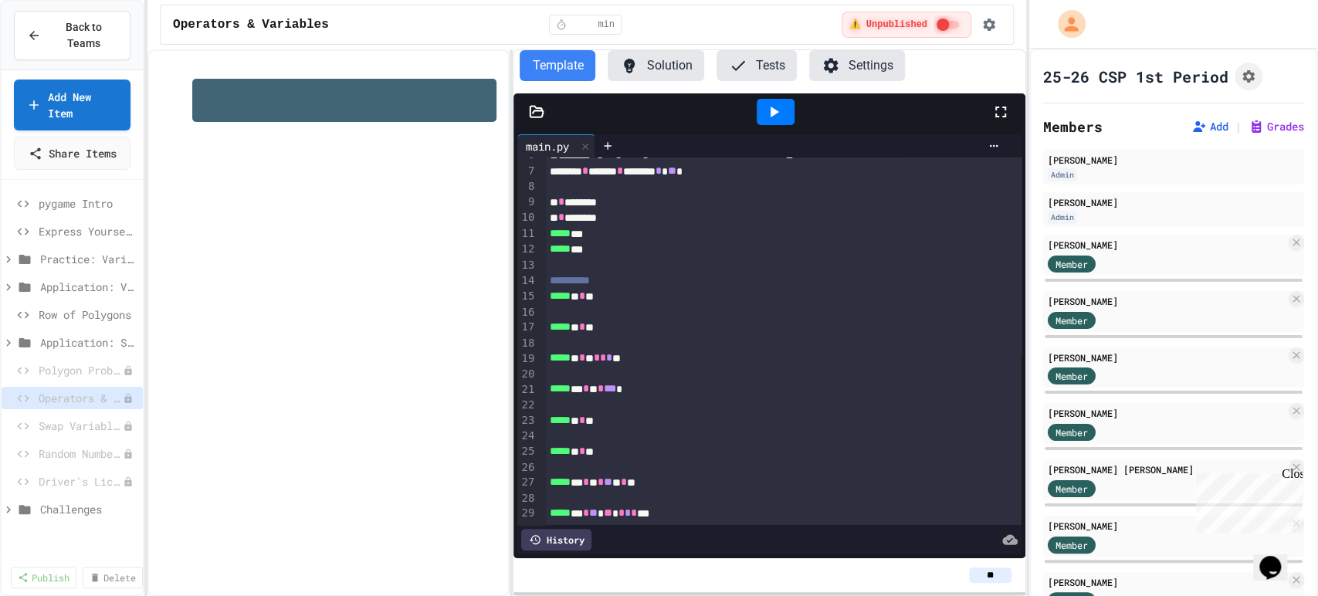
click at [327, 318] on div at bounding box center [328, 322] width 362 height 547
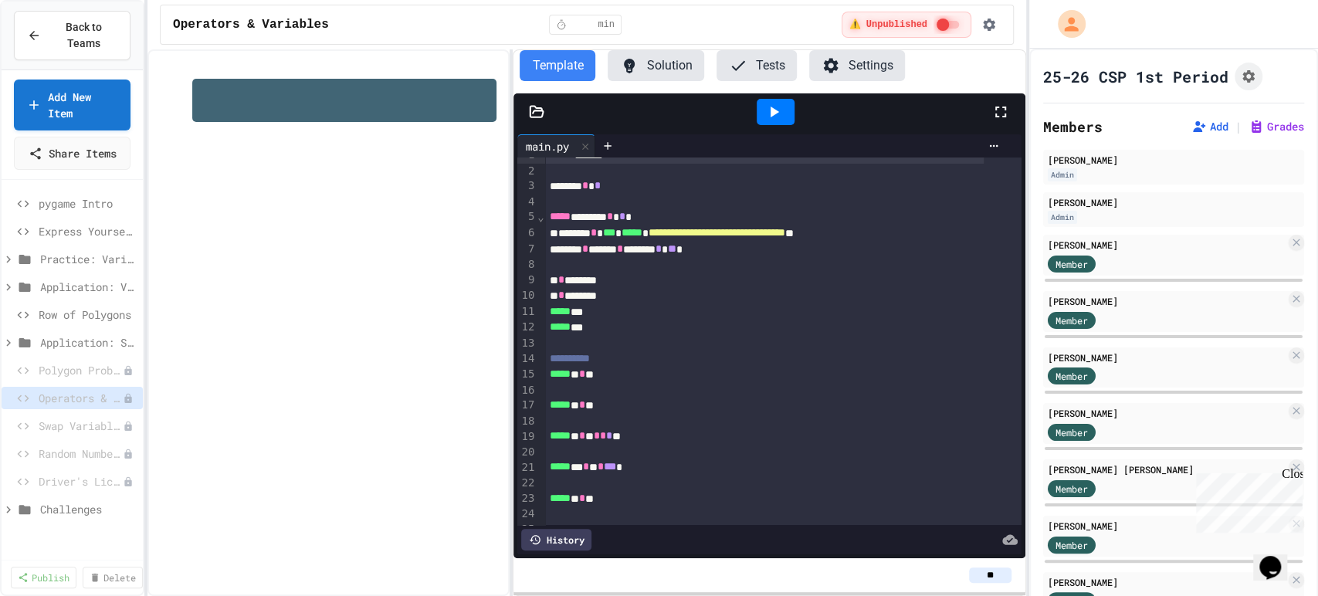
scroll to position [0, 0]
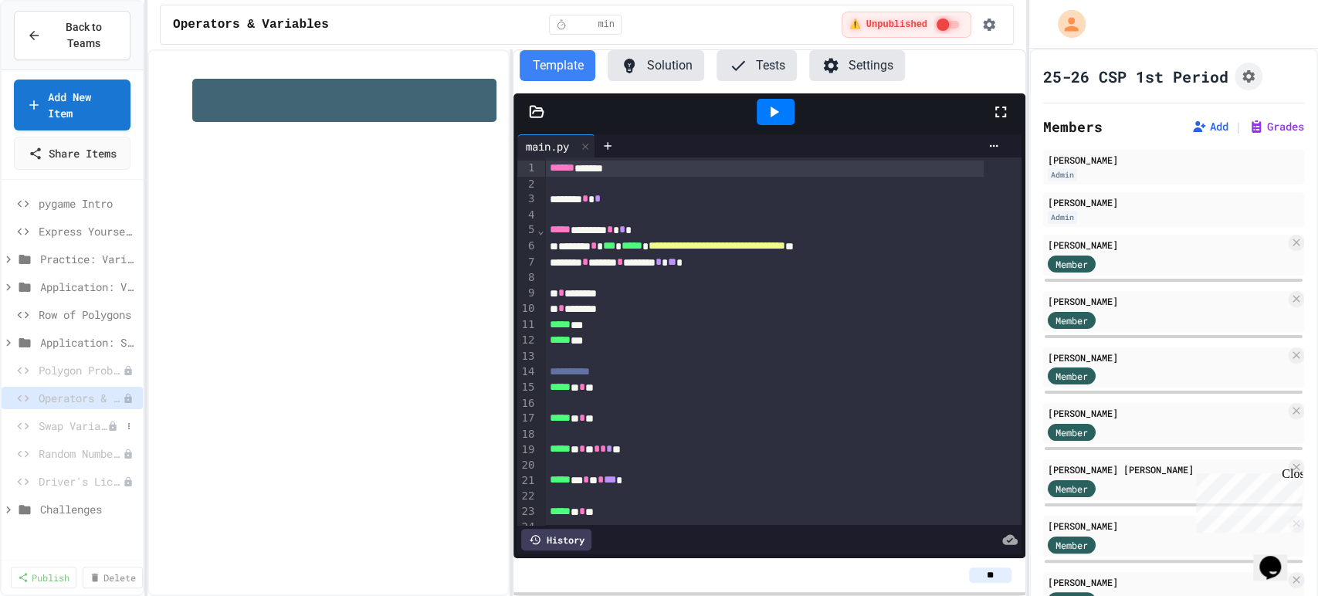
click at [79, 434] on span "Swap Variables" at bounding box center [73, 426] width 69 height 16
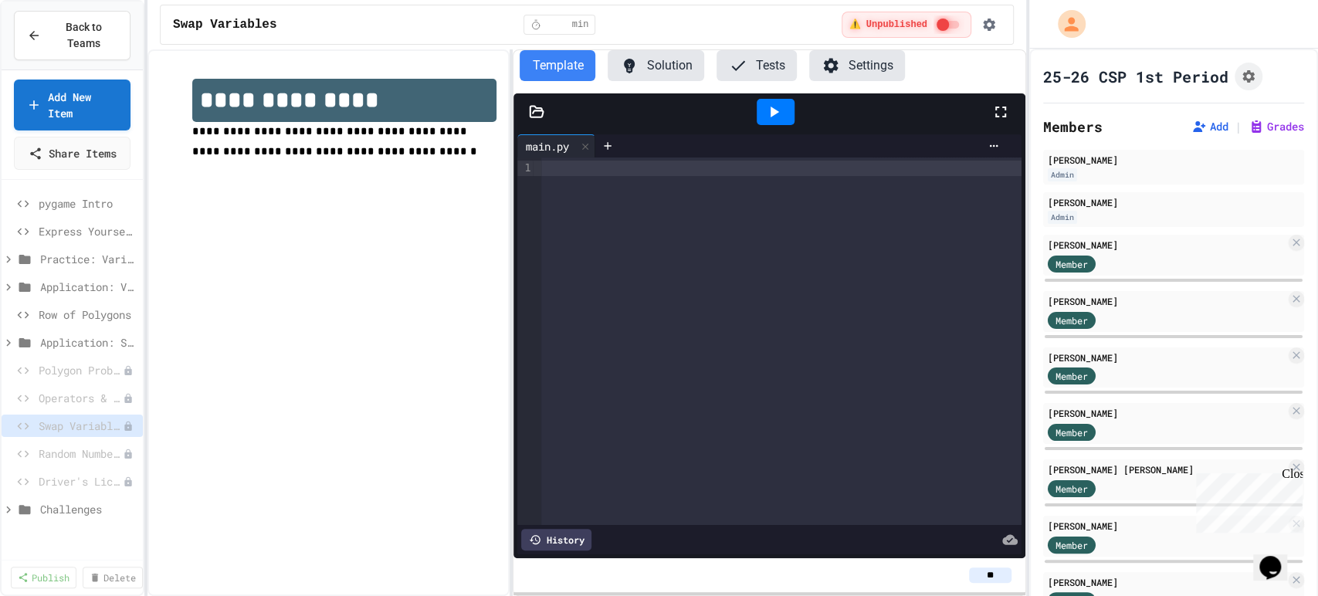
click at [592, 192] on div at bounding box center [781, 340] width 480 height 367
click at [32, 465] on div "Random Number Generator" at bounding box center [72, 453] width 141 height 22
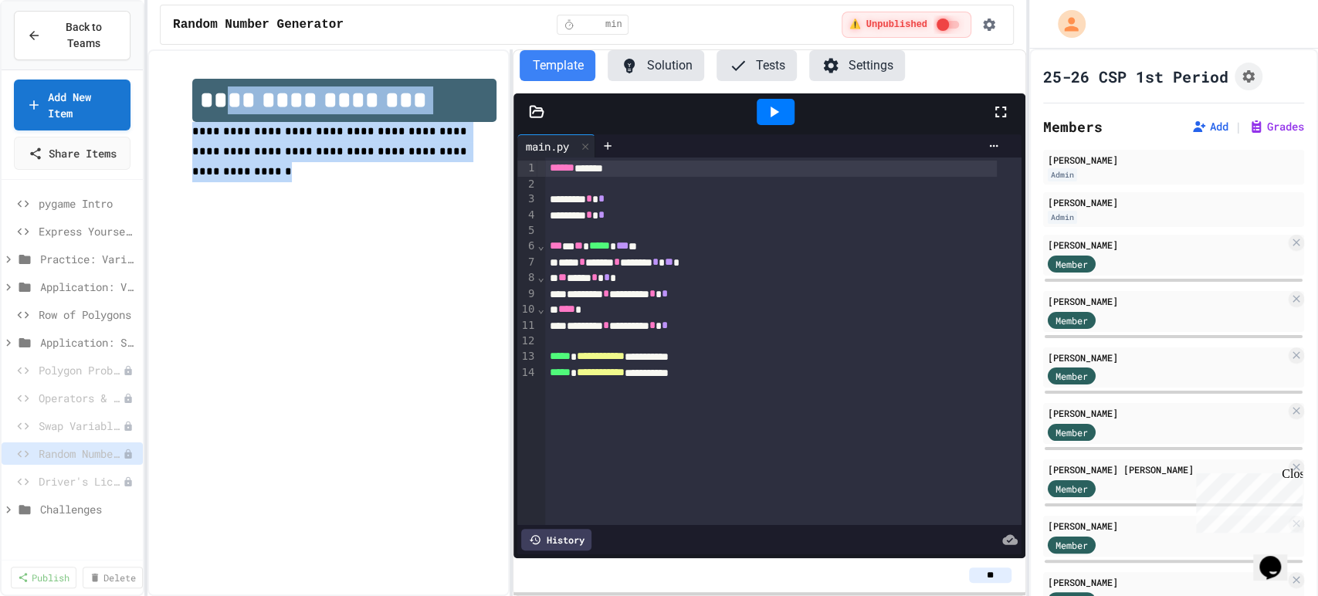
drag, startPoint x: 459, startPoint y: 161, endPoint x: 227, endPoint y: 100, distance: 239.3
click at [227, 100] on div "**********" at bounding box center [343, 141] width 303 height 124
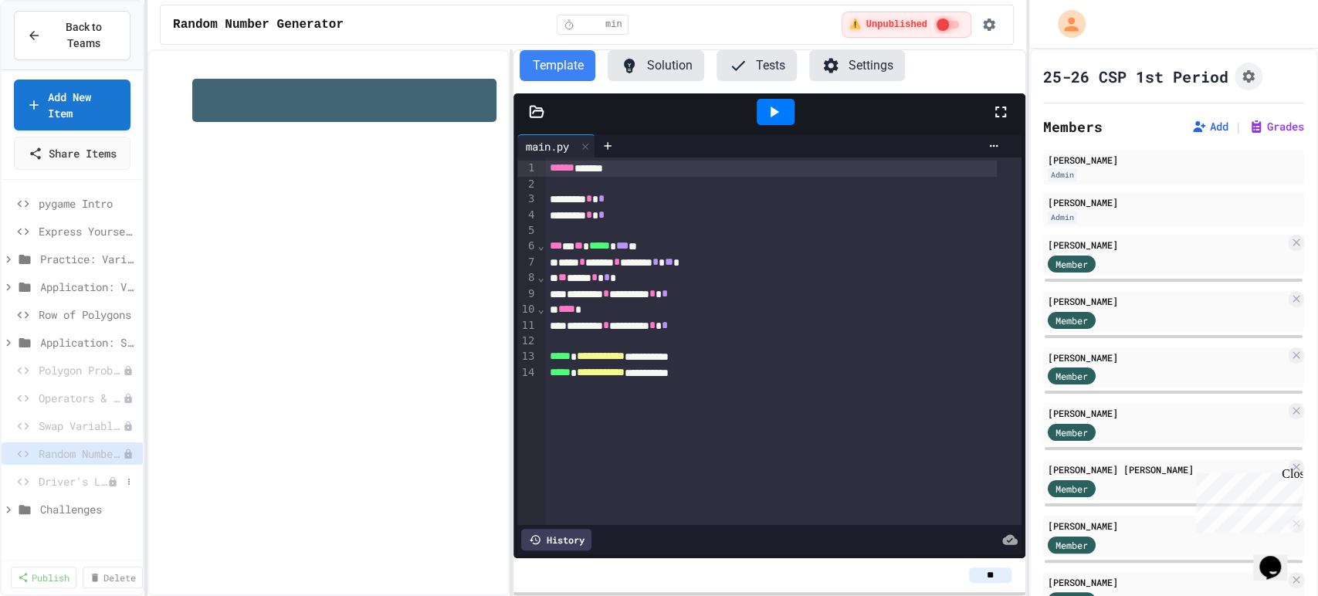
click at [56, 489] on span "Driver's License Program" at bounding box center [73, 481] width 69 height 16
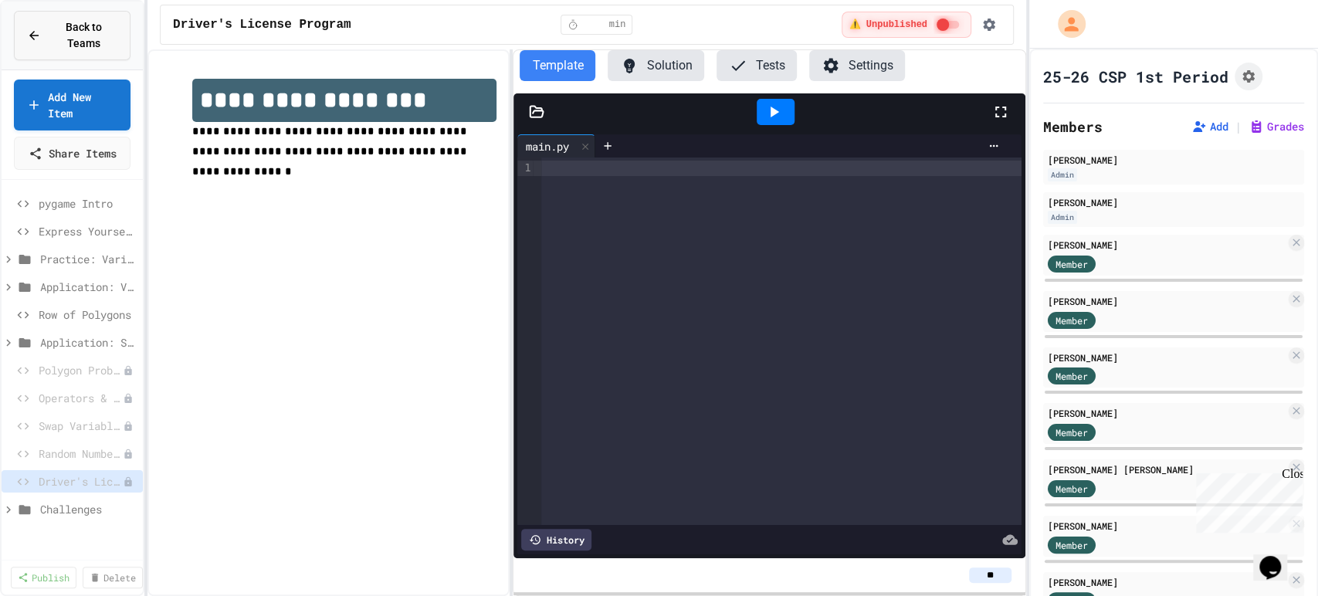
click at [72, 19] on span "Back to Teams" at bounding box center [83, 35] width 67 height 32
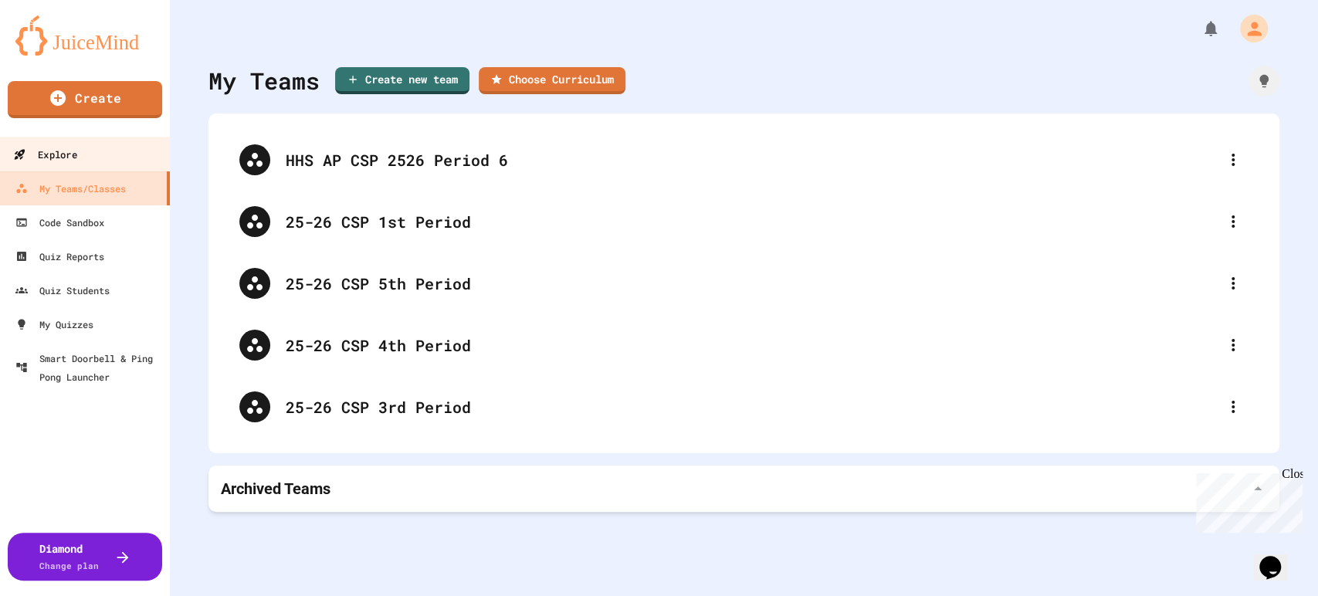
click at [93, 159] on link "Explore" at bounding box center [85, 154] width 175 height 35
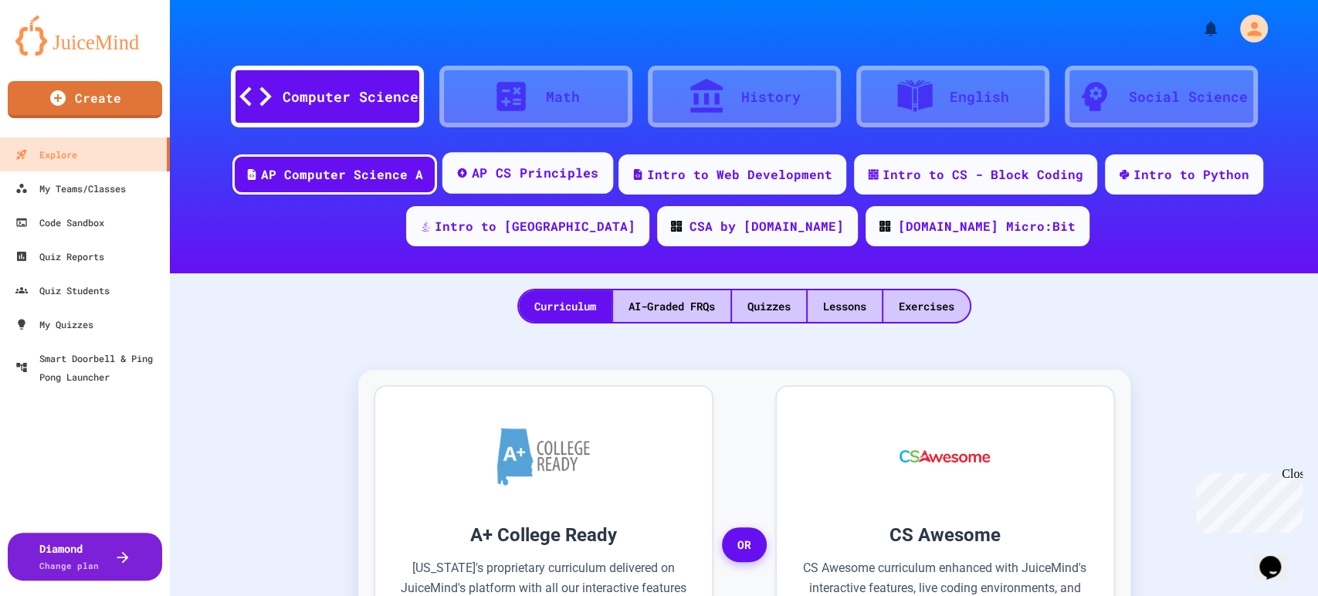
click at [567, 170] on div "AP CS Principles" at bounding box center [535, 173] width 127 height 19
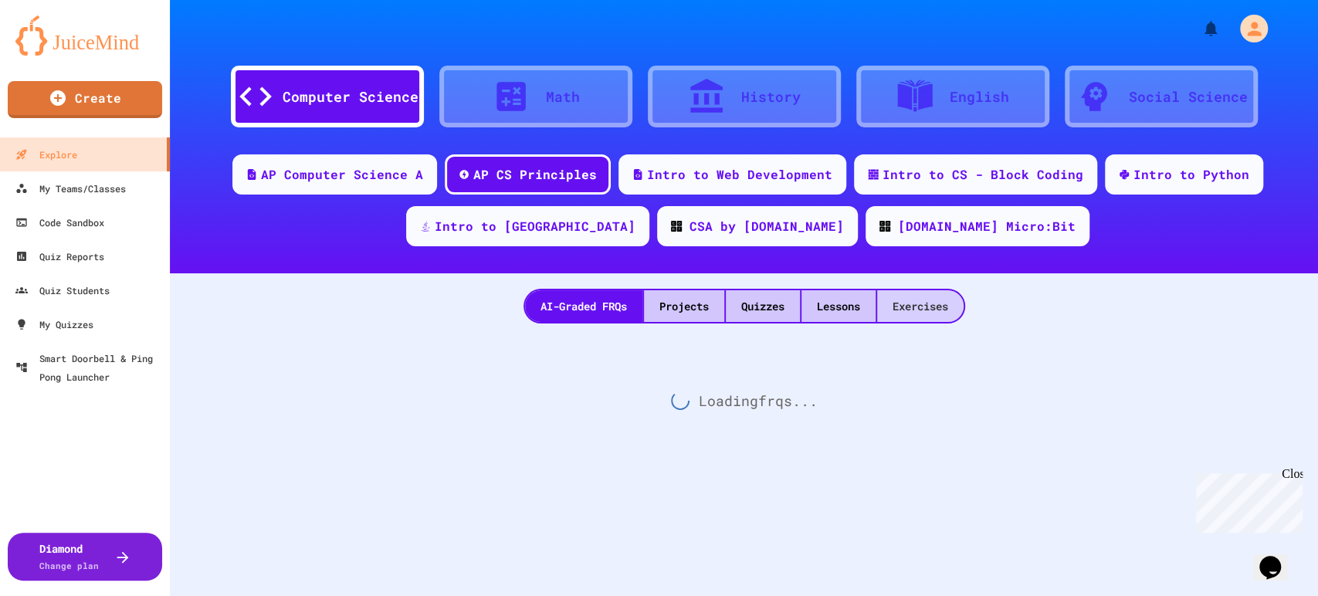
click at [925, 311] on div "Exercises" at bounding box center [920, 306] width 86 height 32
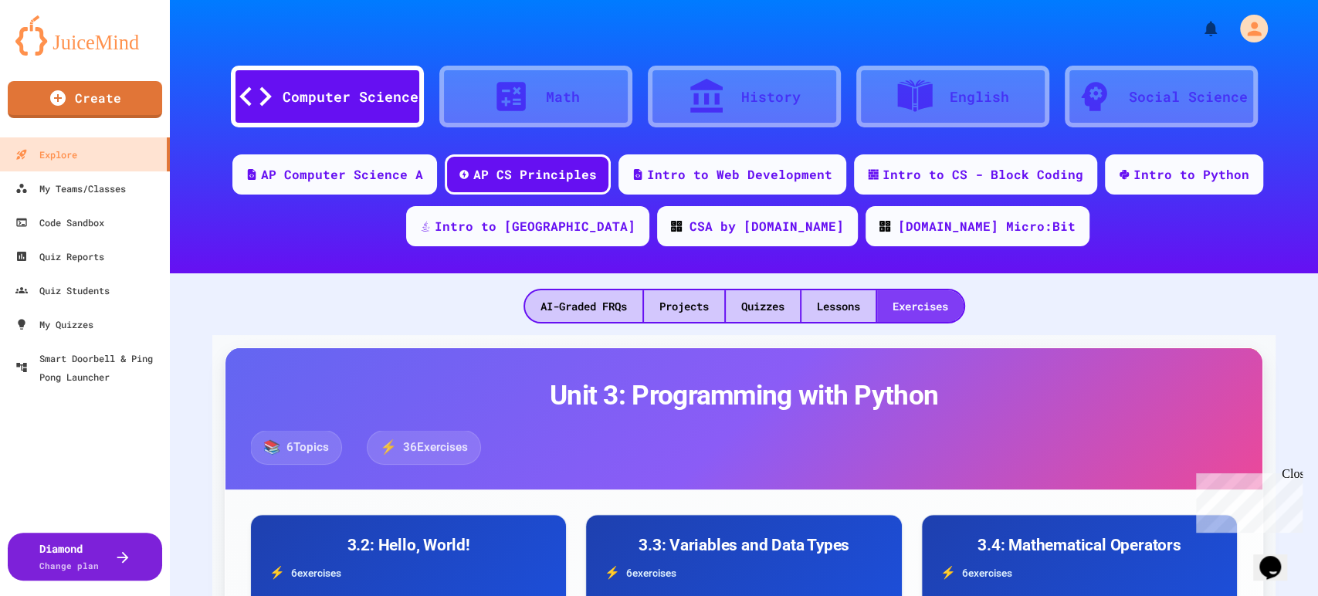
click at [925, 311] on div "Exercises" at bounding box center [920, 306] width 86 height 32
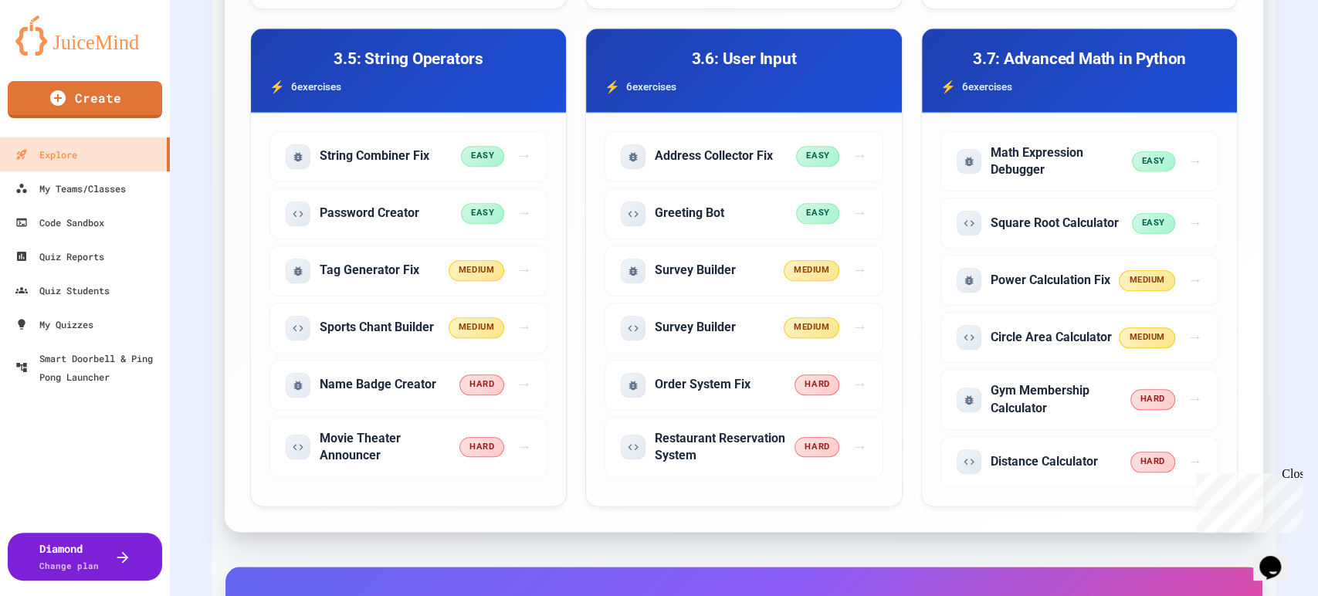
scroll to position [980, 0]
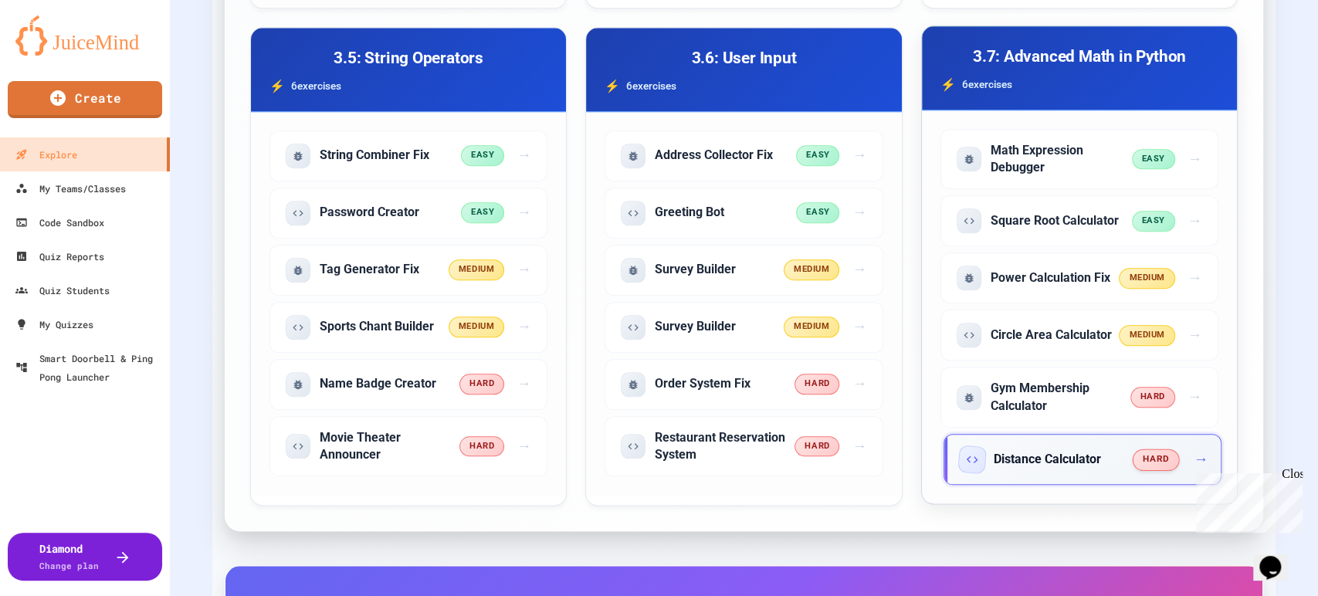
click at [1176, 462] on div "hard →" at bounding box center [1169, 460] width 72 height 22
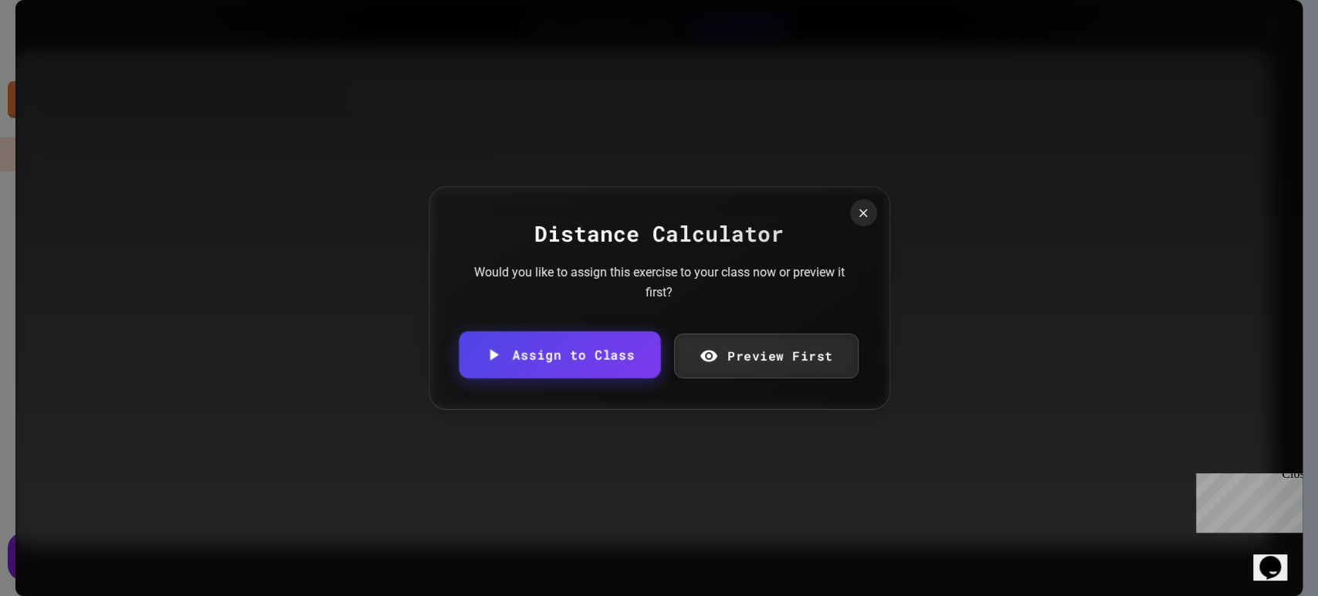
click at [586, 362] on link "Assign to Class" at bounding box center [559, 354] width 201 height 47
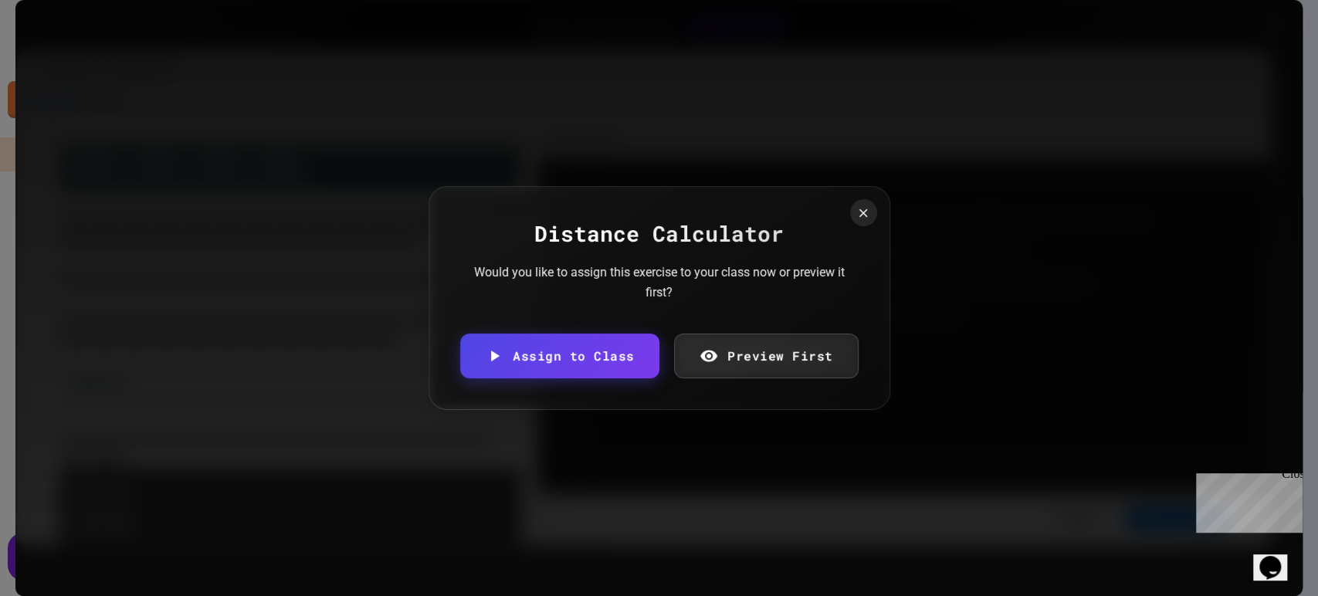
click at [589, 332] on body "We are updating our servers at 7PM EST [DATE]. [PERSON_NAME] should continue to…" at bounding box center [659, 298] width 1318 height 596
click at [570, 367] on li "HHS AP CSP 2526 Period 6" at bounding box center [666, 372] width 398 height 25
type input "**********"
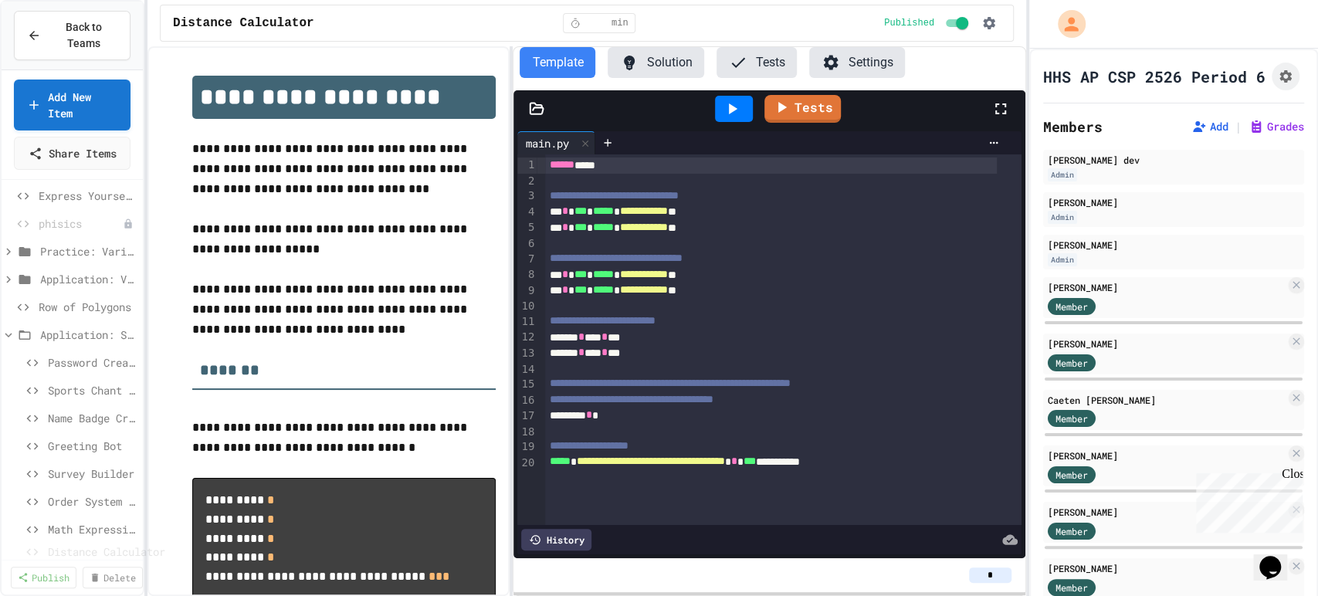
scroll to position [160, 0]
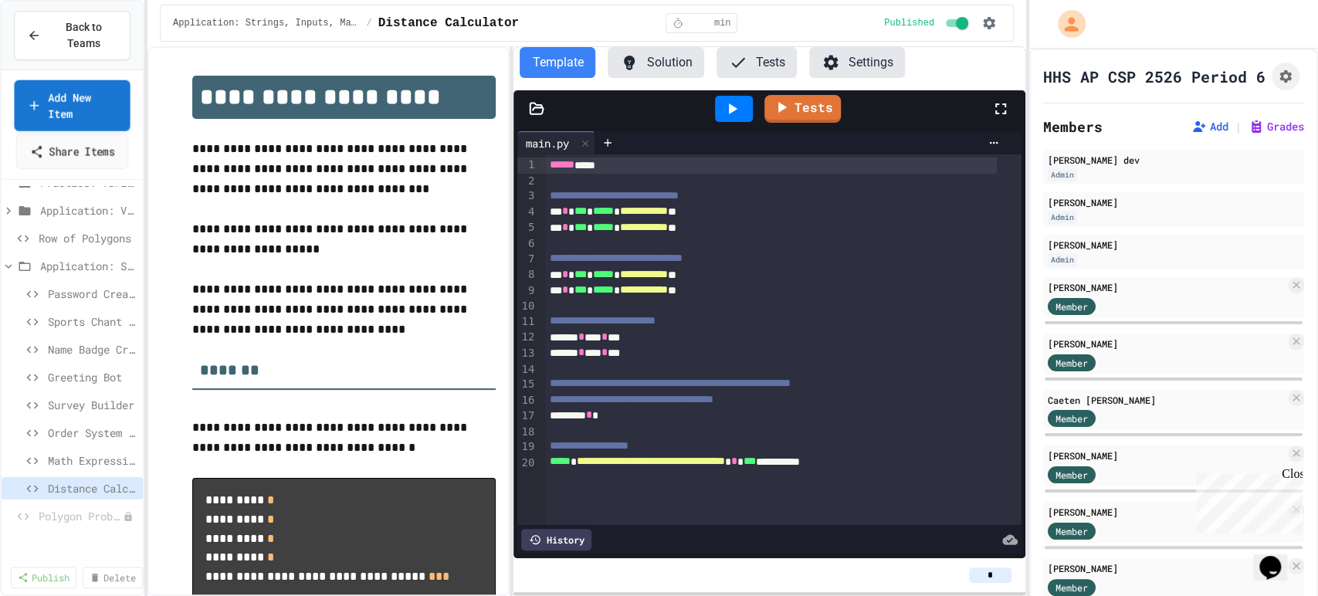
click at [70, 151] on link "Share Items" at bounding box center [72, 151] width 113 height 35
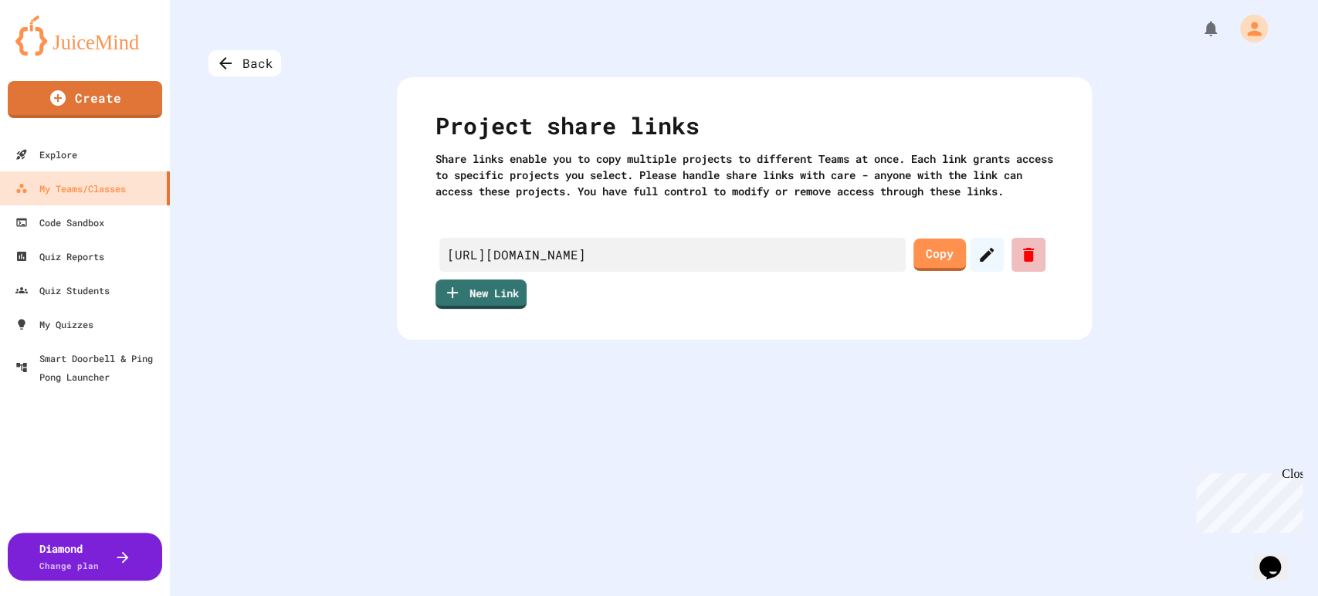
click at [1023, 262] on icon at bounding box center [1028, 255] width 11 height 14
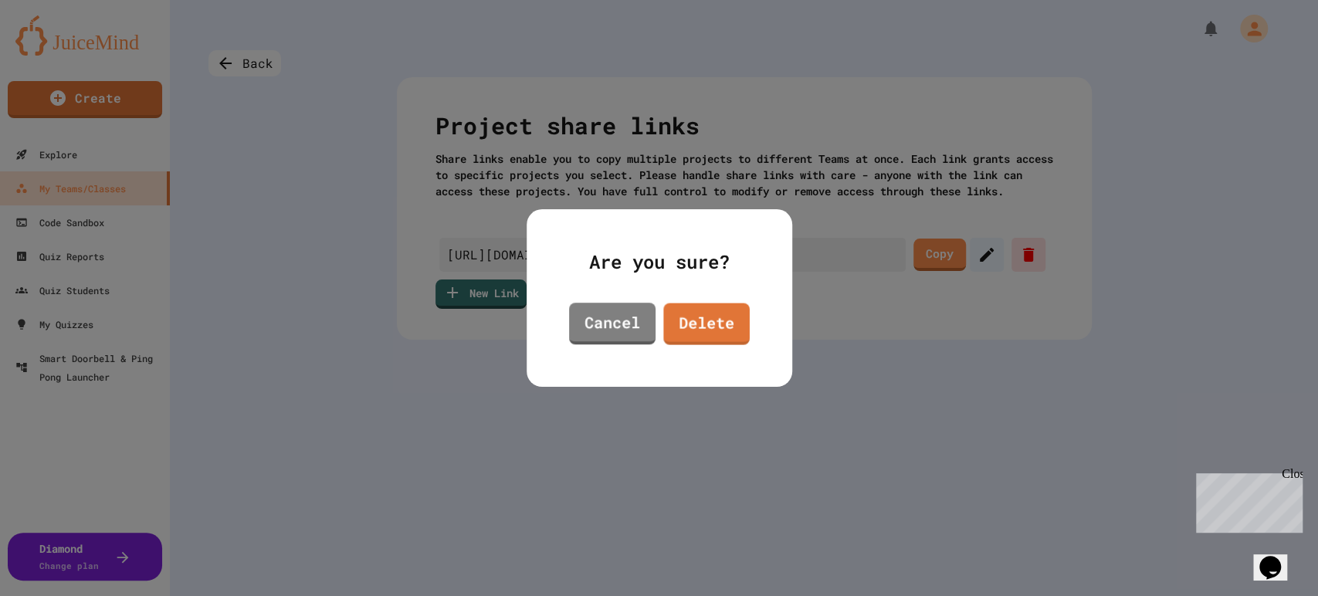
click at [757, 332] on div "Are you sure? Cancel Delete" at bounding box center [659, 298] width 266 height 178
click at [716, 326] on link "Delete" at bounding box center [705, 322] width 83 height 44
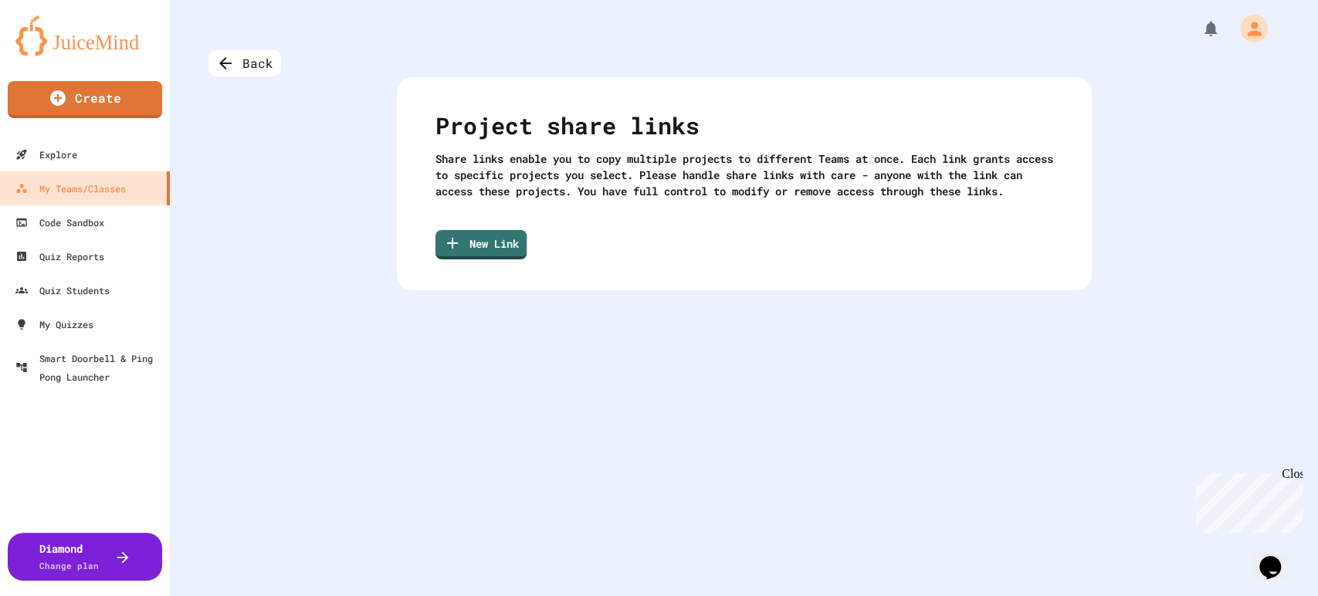
click at [501, 254] on link "New Link" at bounding box center [480, 244] width 91 height 29
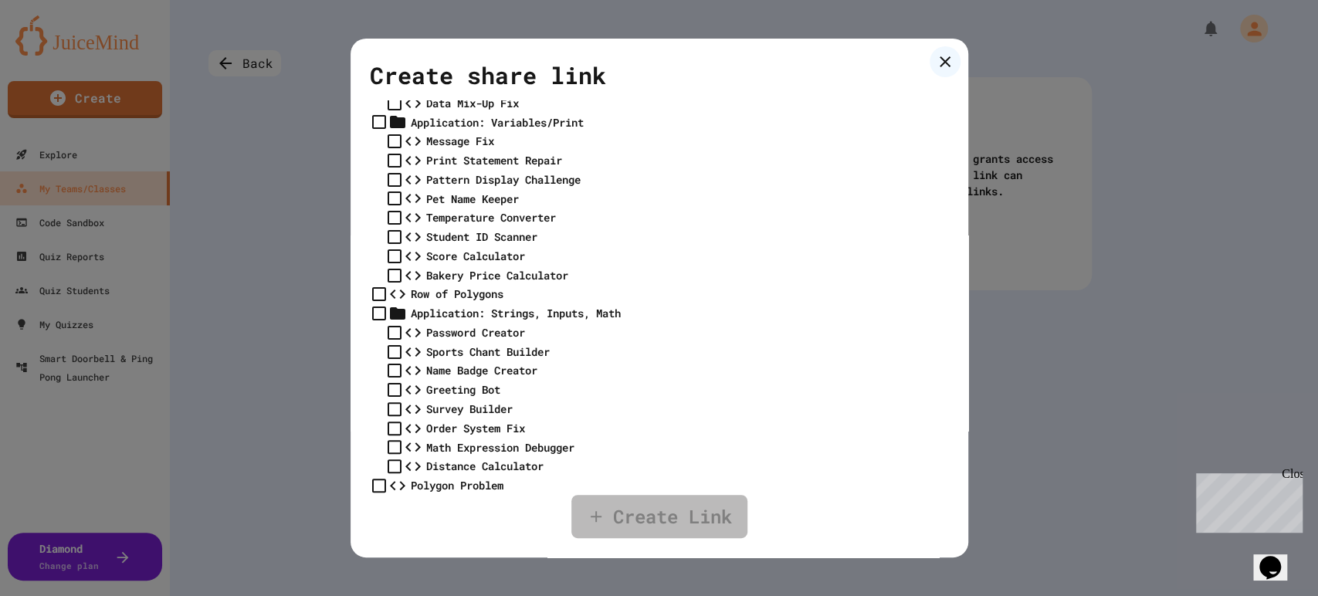
scroll to position [577, 0]
click at [497, 458] on div "Distance Calculator" at bounding box center [484, 466] width 117 height 16
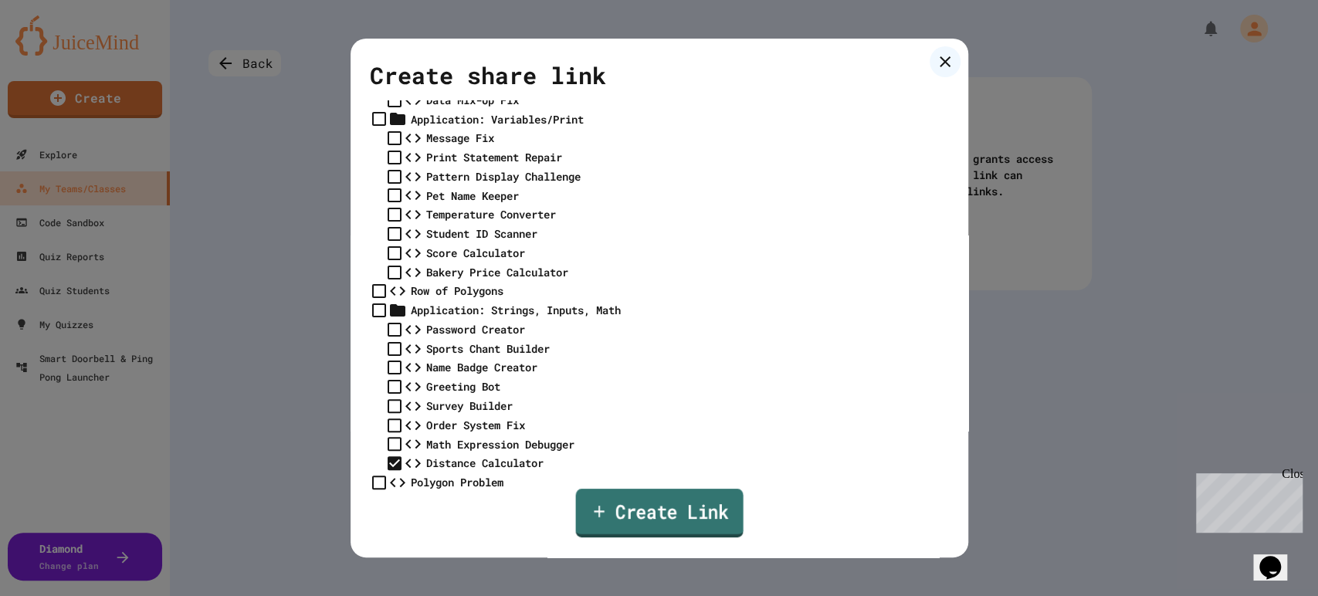
click at [661, 517] on link "Create Link" at bounding box center [659, 513] width 168 height 49
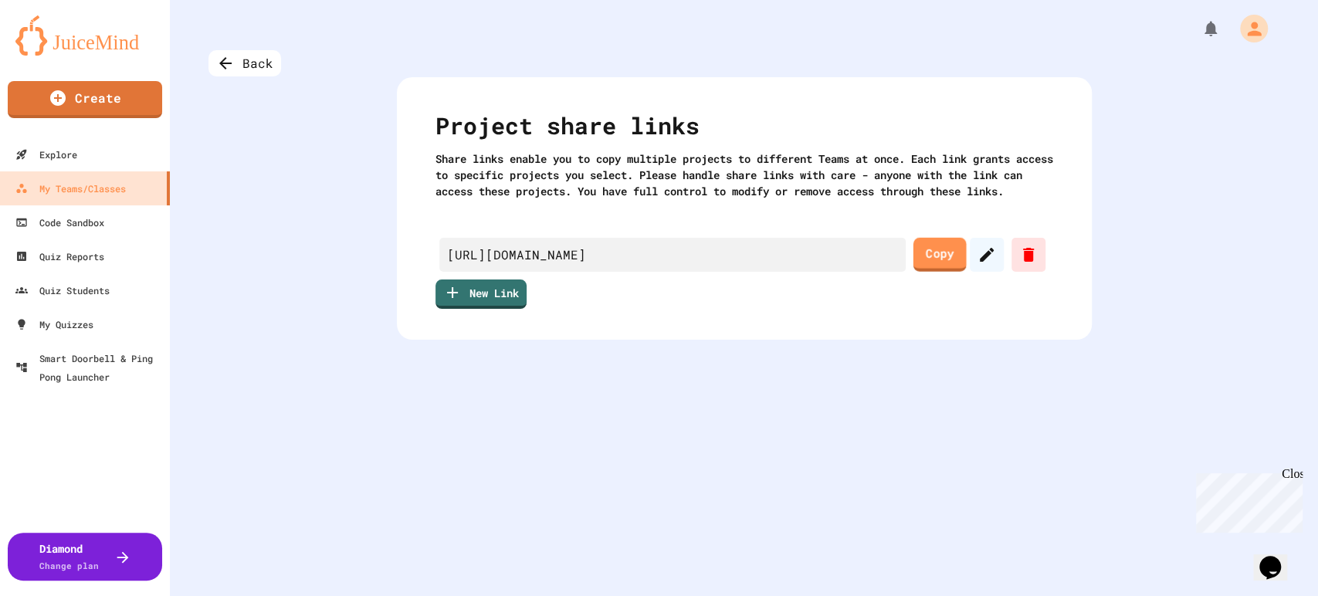
click at [918, 271] on link "Copy" at bounding box center [938, 254] width 53 height 33
